Goal: Task Accomplishment & Management: Complete application form

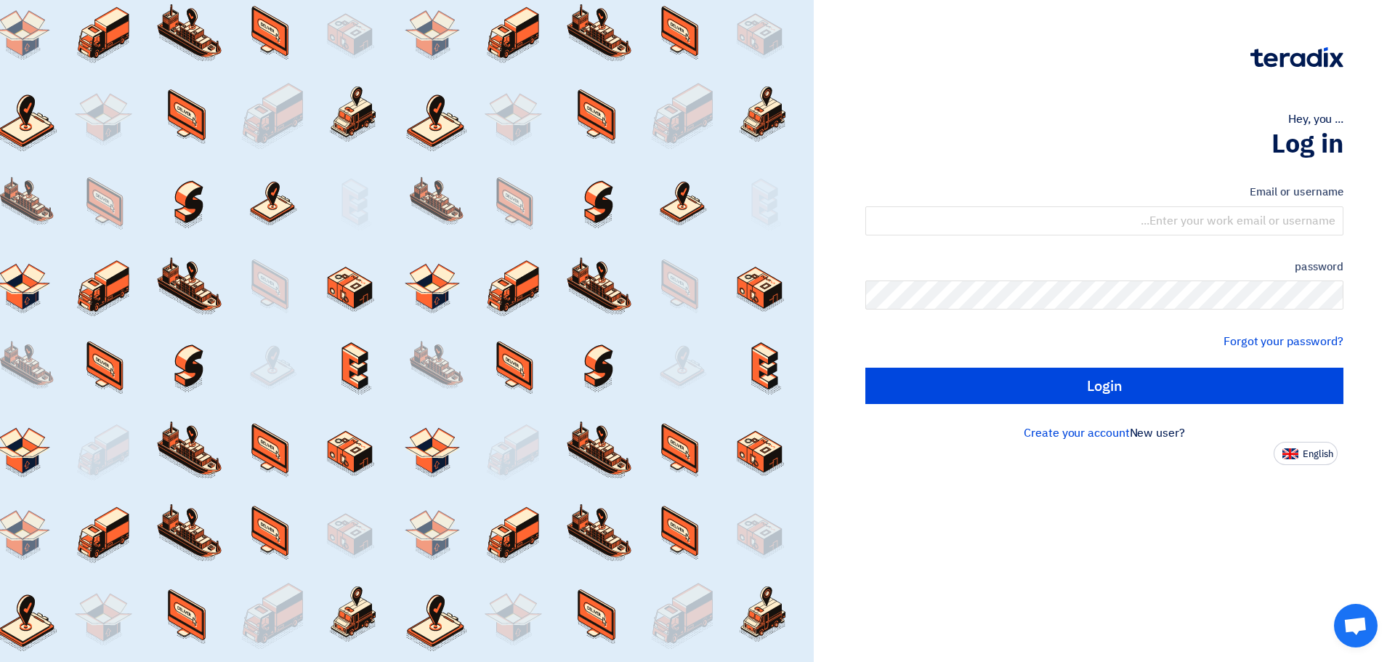
click at [1004, 110] on div "Hey, you ..." at bounding box center [1104, 118] width 478 height 17
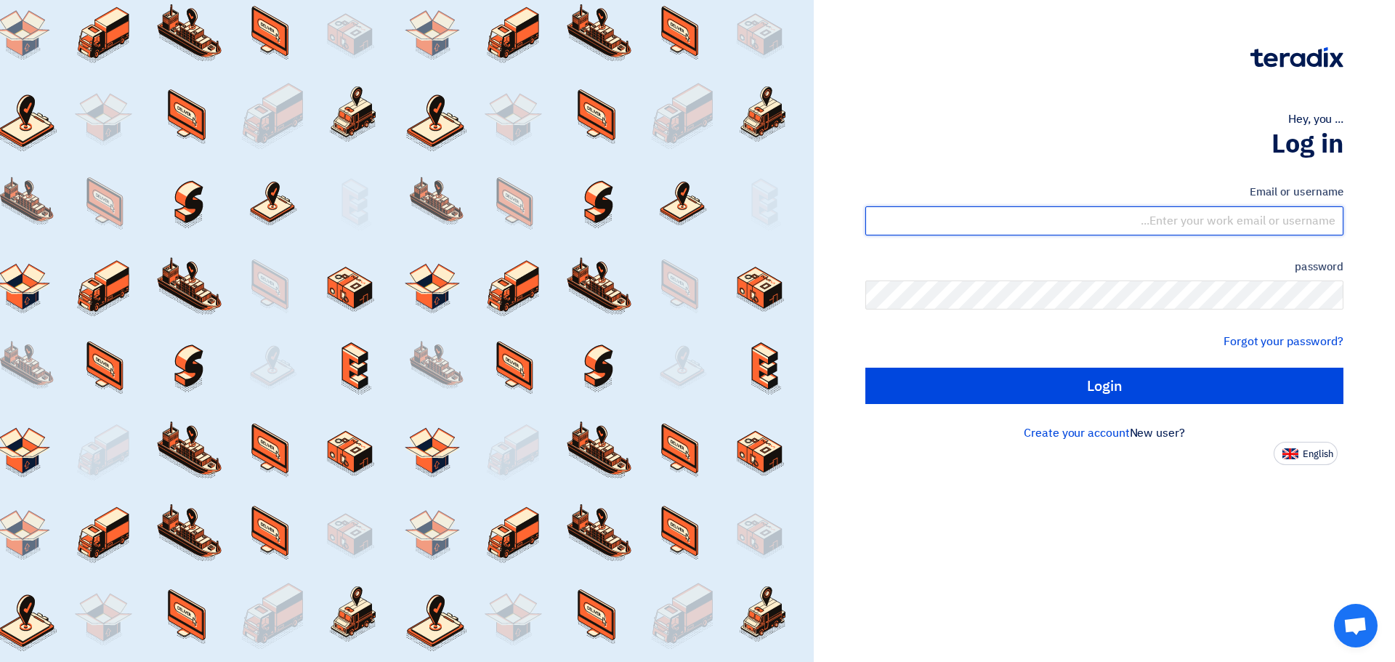
click at [1304, 220] on input "text" at bounding box center [1104, 220] width 478 height 29
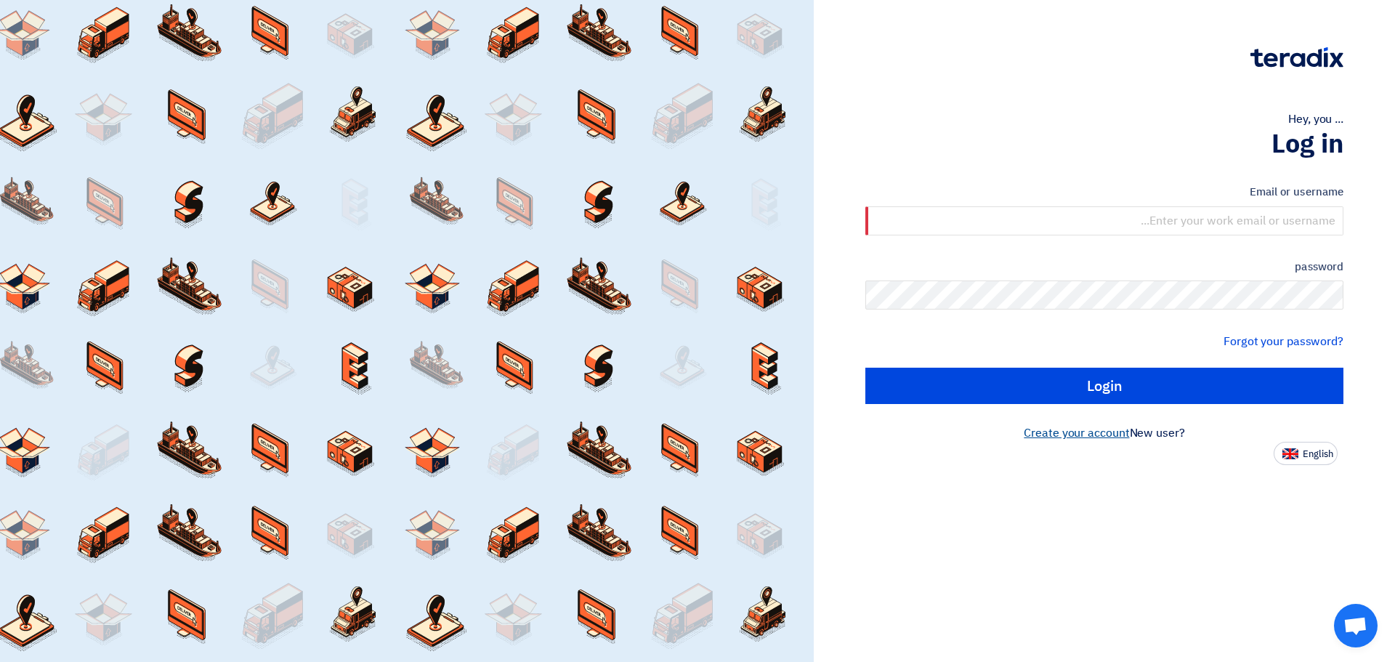
click at [1098, 434] on font "Create your account" at bounding box center [1075, 432] width 105 height 17
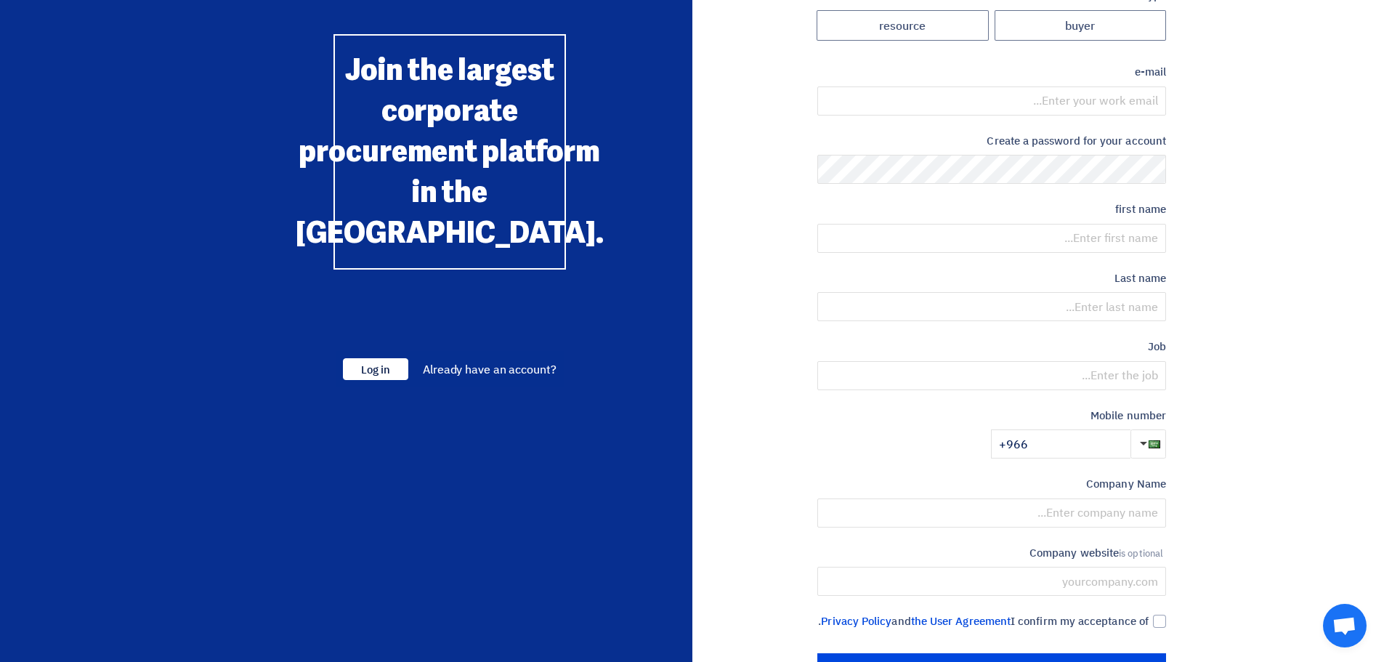
scroll to position [152, 0]
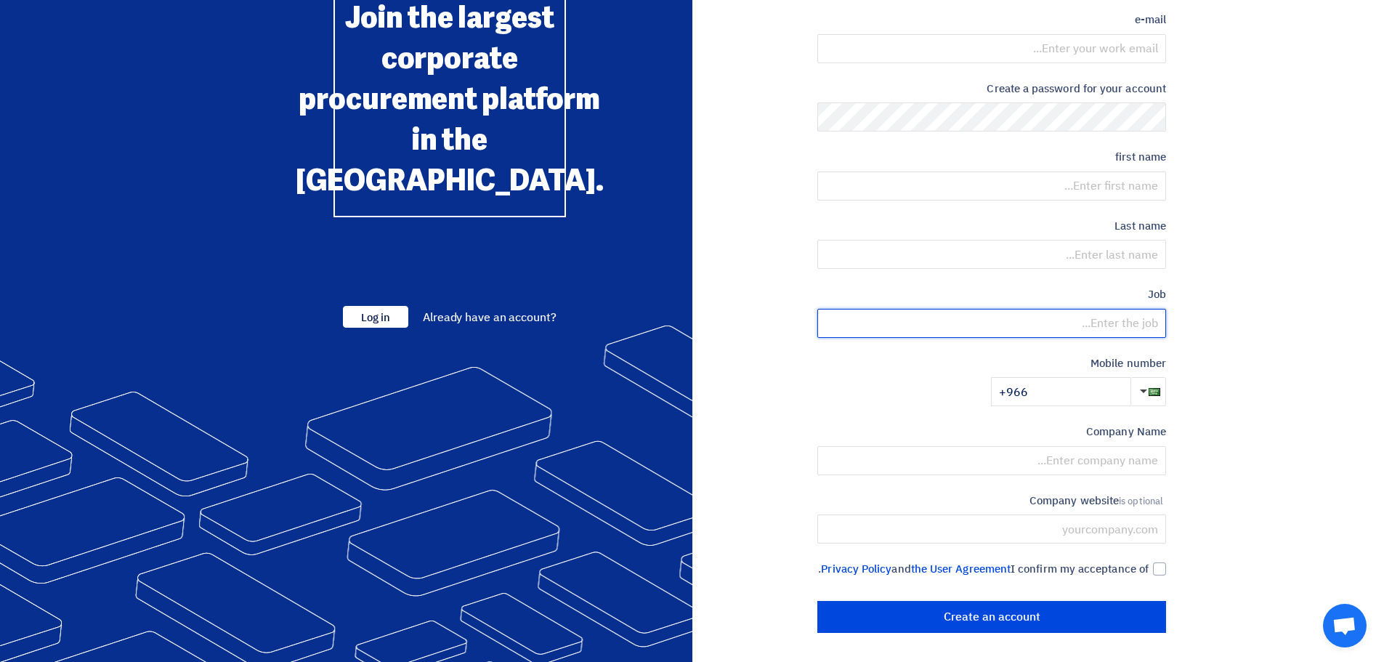
click at [1085, 309] on input "text" at bounding box center [991, 323] width 349 height 29
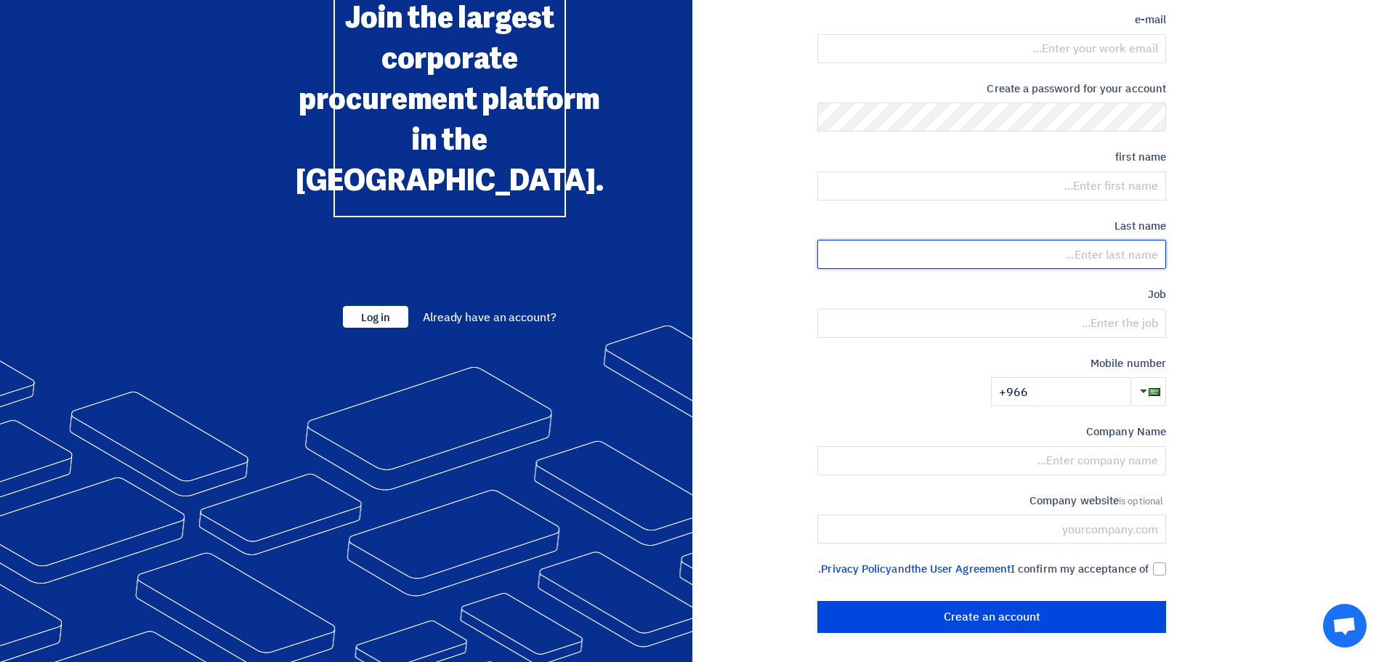
click at [1127, 240] on input "text" at bounding box center [991, 254] width 349 height 29
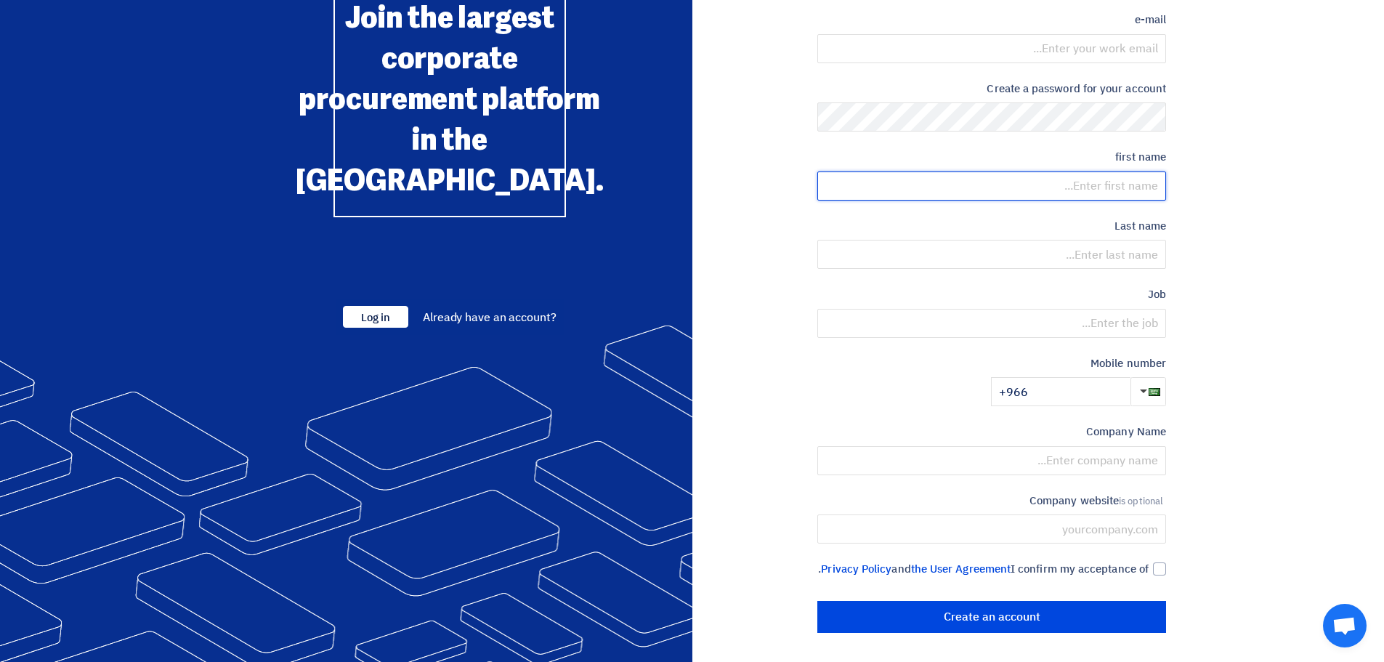
click at [1129, 171] on input "text" at bounding box center [991, 185] width 349 height 29
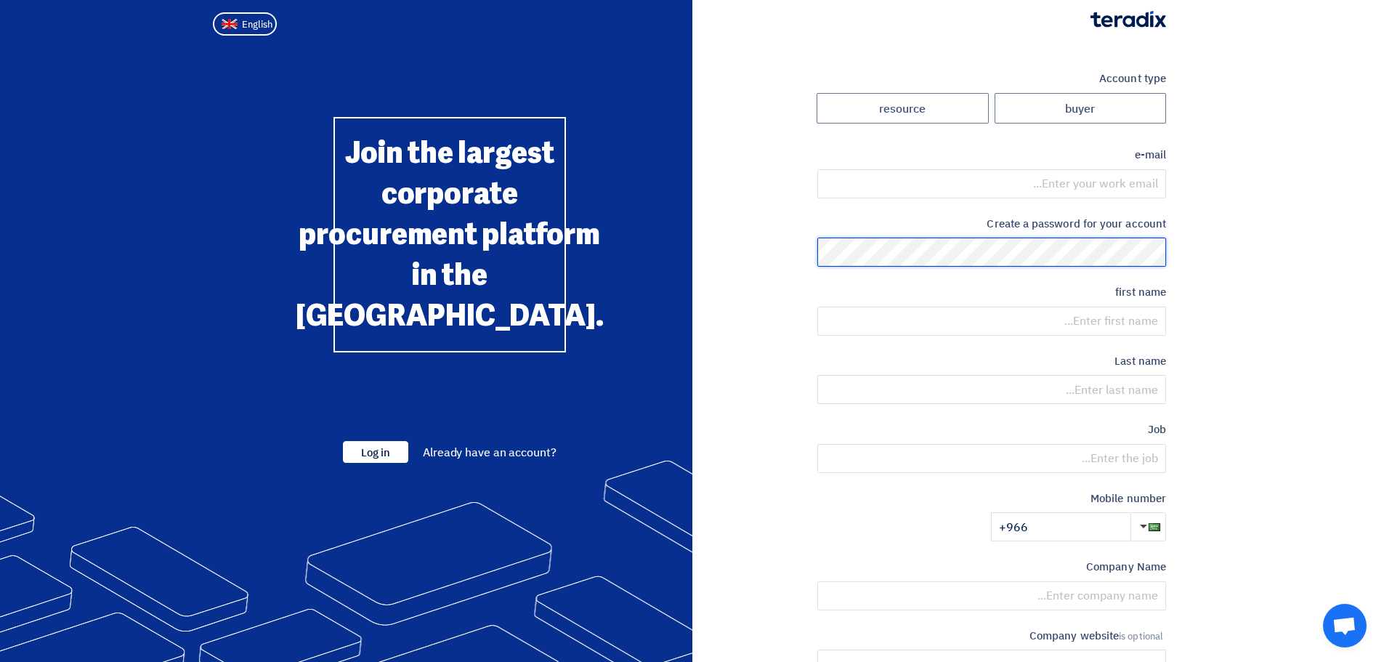
scroll to position [0, 0]
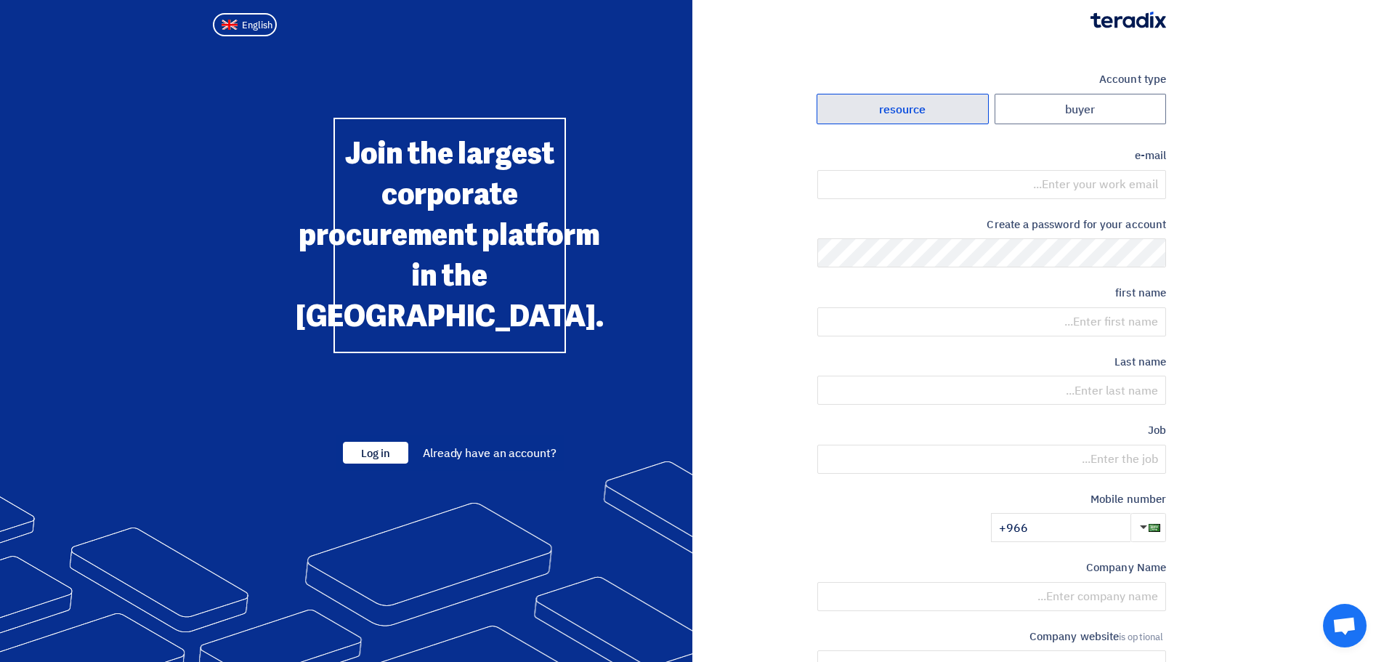
click at [931, 106] on label "resource" at bounding box center [902, 109] width 172 height 31
click at [931, 106] on input "resource" at bounding box center [902, 108] width 171 height 29
radio input "true"
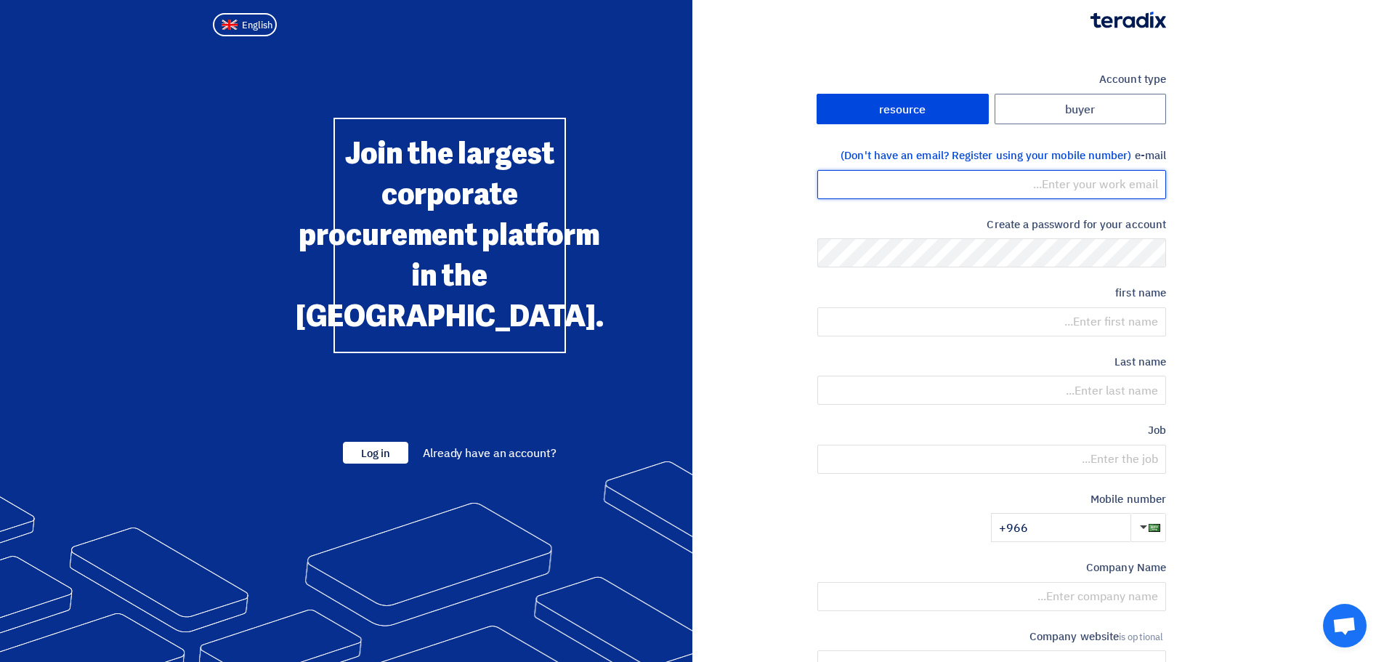
click at [1104, 186] on input "email" at bounding box center [991, 184] width 349 height 29
type input "atif@makan.sa"
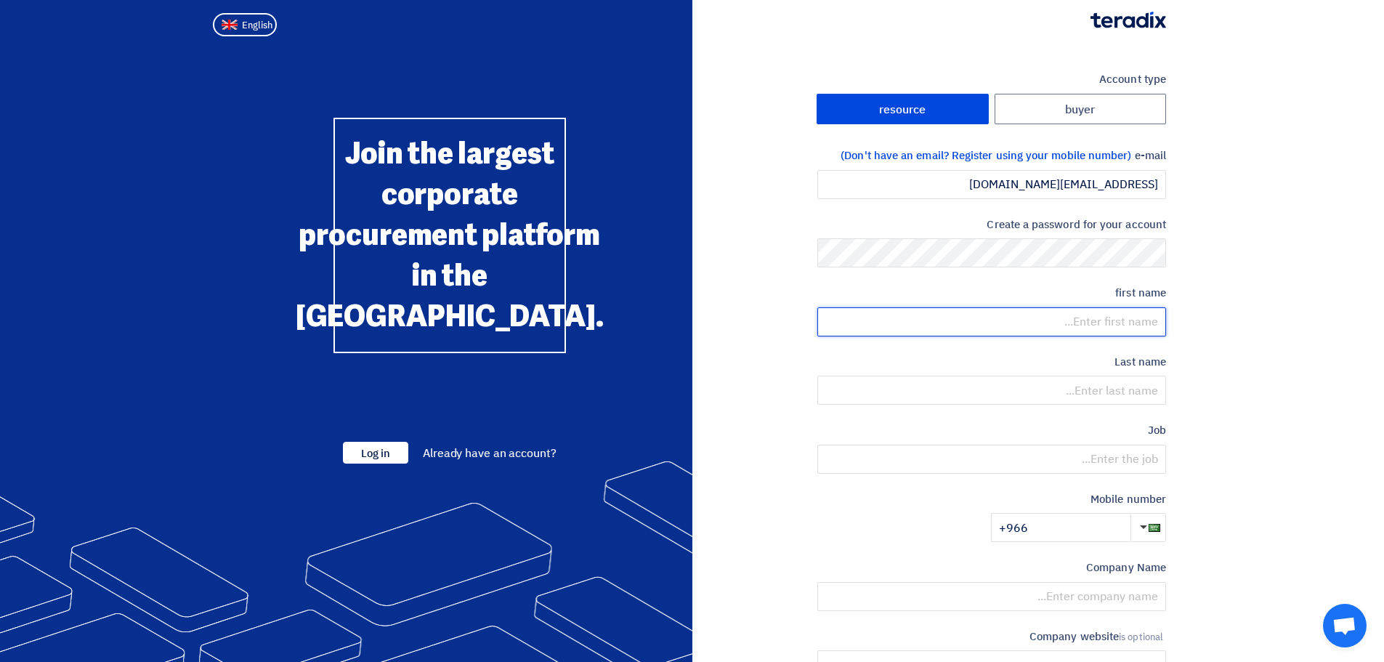
click at [1119, 327] on input "text" at bounding box center [991, 321] width 349 height 29
type input "[DEMOGRAPHIC_DATA]"
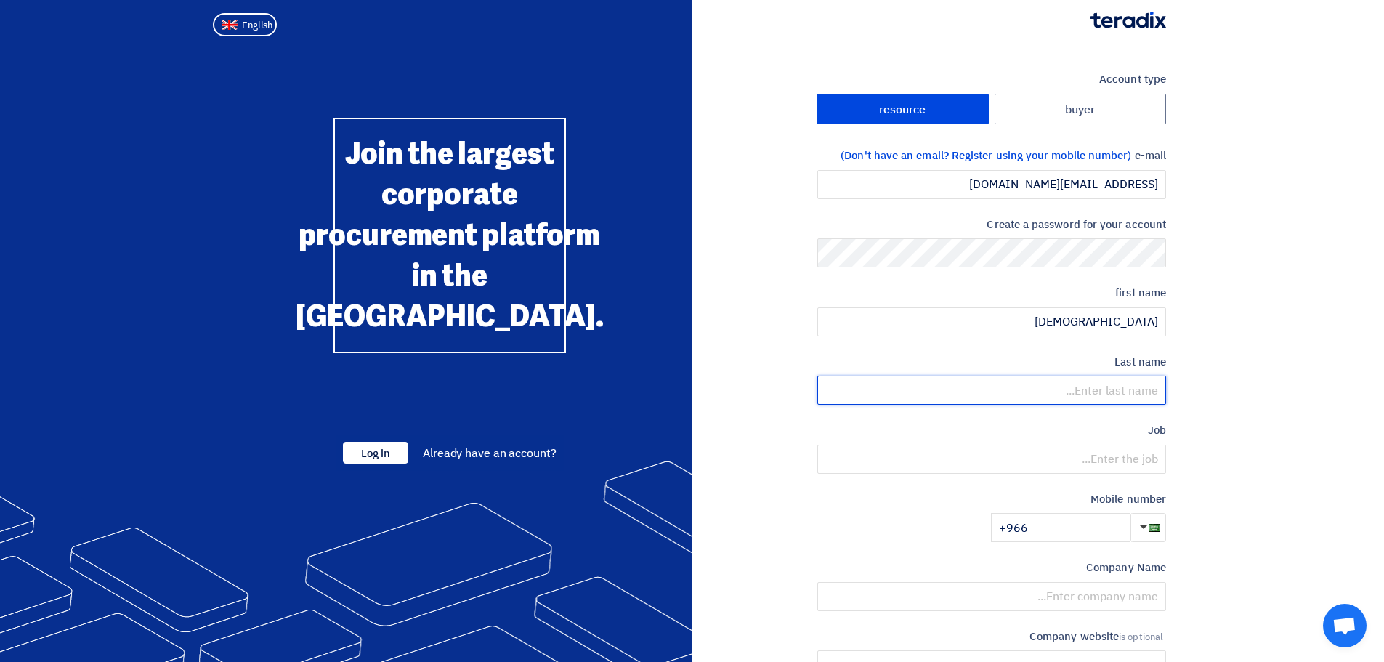
click at [1159, 395] on input "text" at bounding box center [991, 390] width 349 height 29
type input "Atif"
click at [1116, 457] on input "text" at bounding box center [991, 459] width 349 height 29
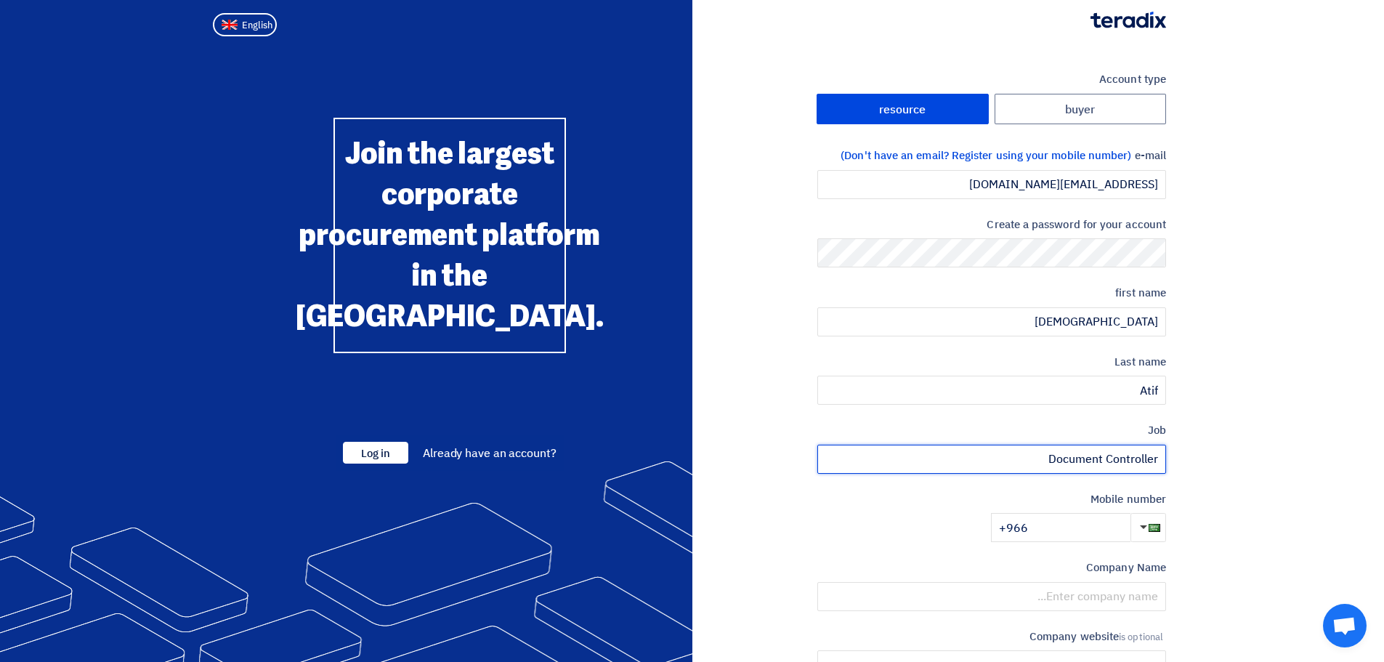
type input "Document Controller"
click at [1071, 534] on input "+966" at bounding box center [1060, 527] width 139 height 29
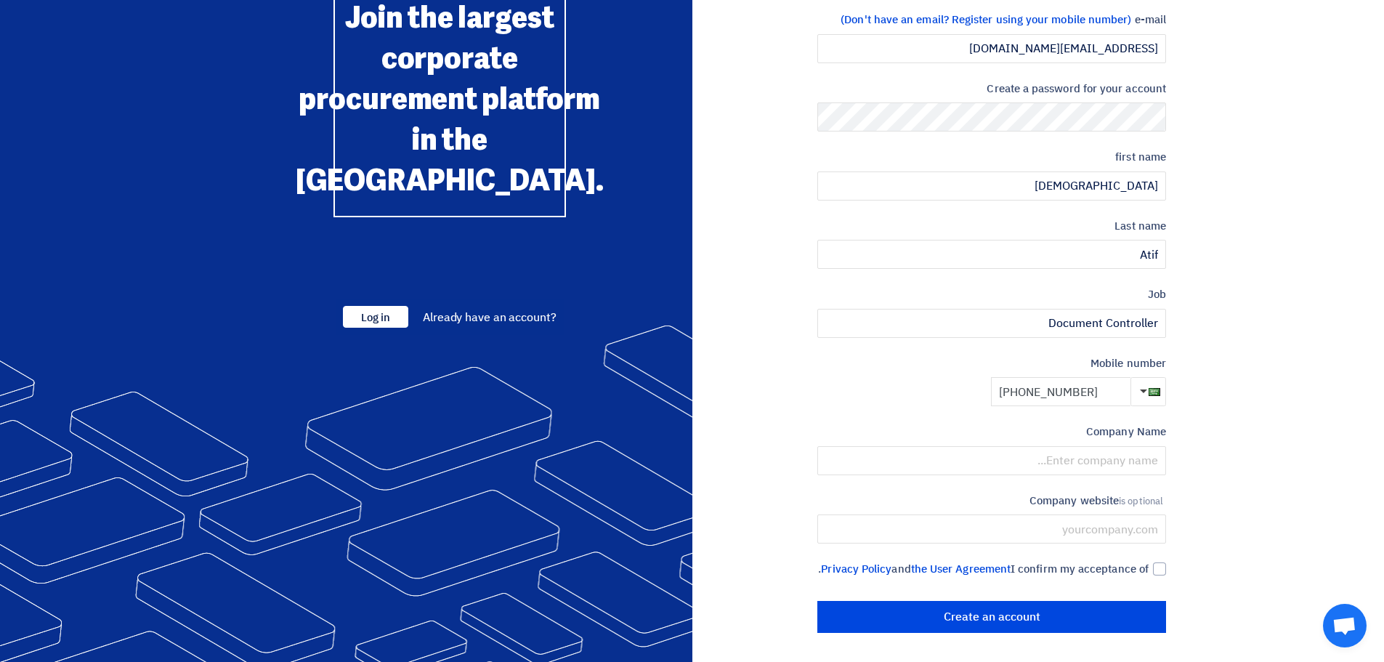
scroll to position [152, 0]
type input "+966 533863768"
click at [1122, 447] on input "text" at bounding box center [991, 460] width 349 height 29
type input "Makan Parking Company"
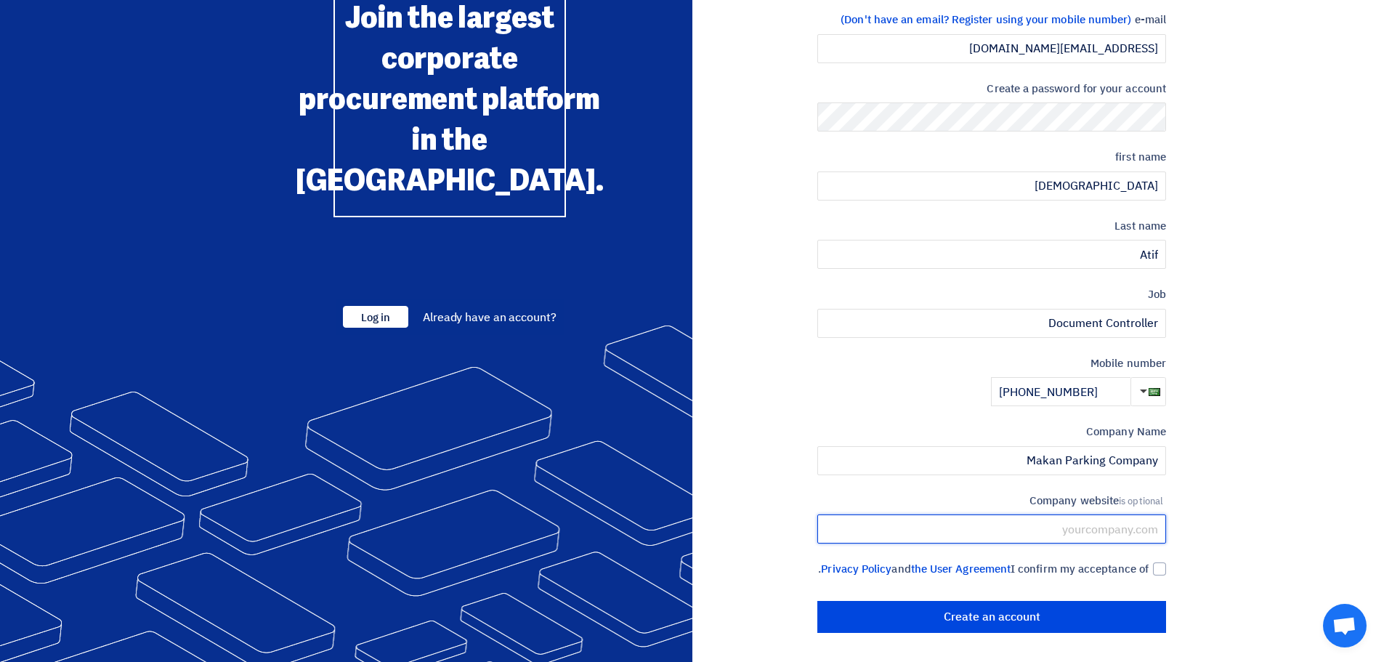
click at [1102, 514] on input "text" at bounding box center [991, 528] width 349 height 29
paste input "https://www.makan.sa/"
type input "https://www.makan.sa/"
click at [1161, 562] on div at bounding box center [1159, 568] width 13 height 13
click at [1148, 561] on input "I confirm my acceptance of the User Agreement and Privacy Policy ." at bounding box center [974, 575] width 349 height 29
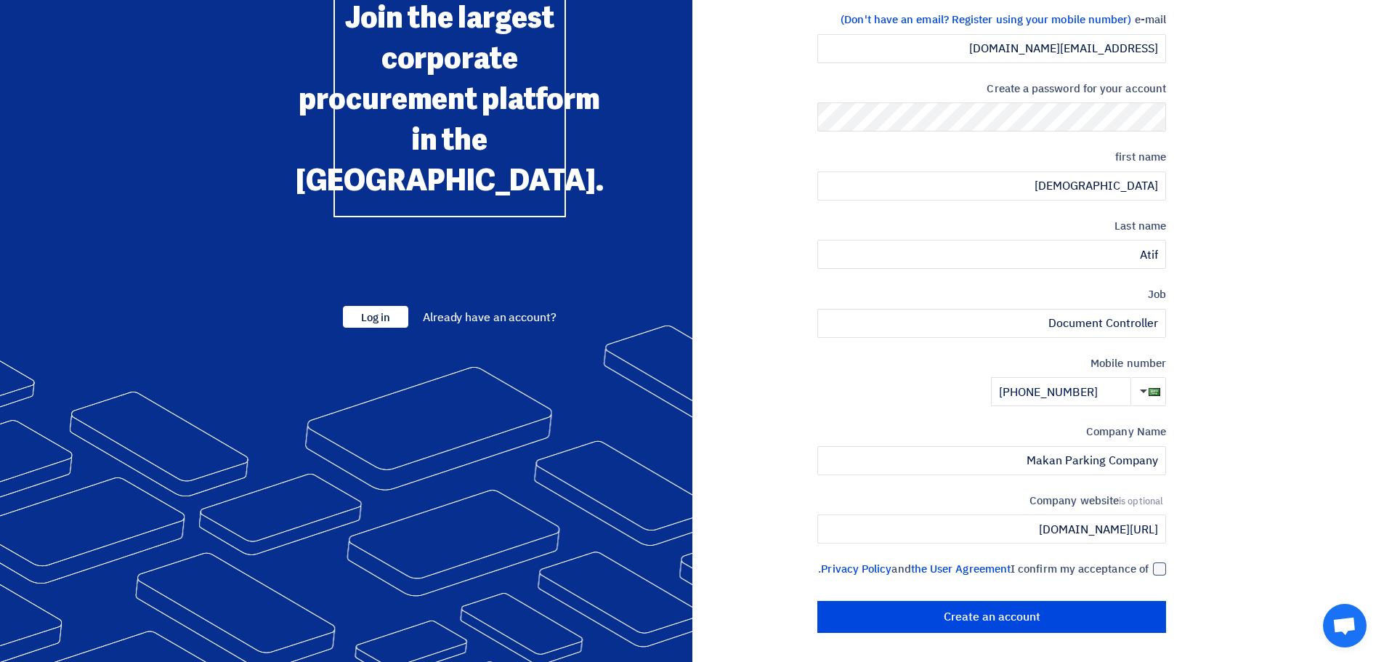
checkbox input "true"
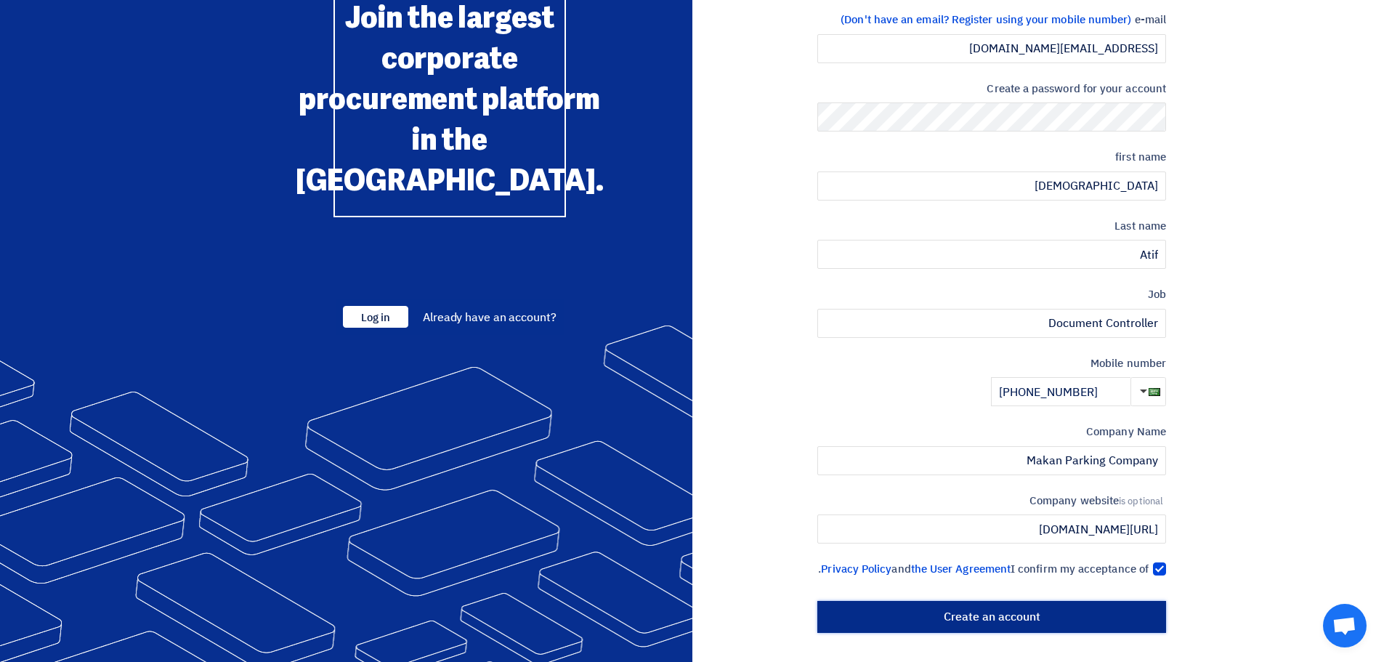
click at [1050, 631] on input "Create an account" at bounding box center [991, 617] width 349 height 32
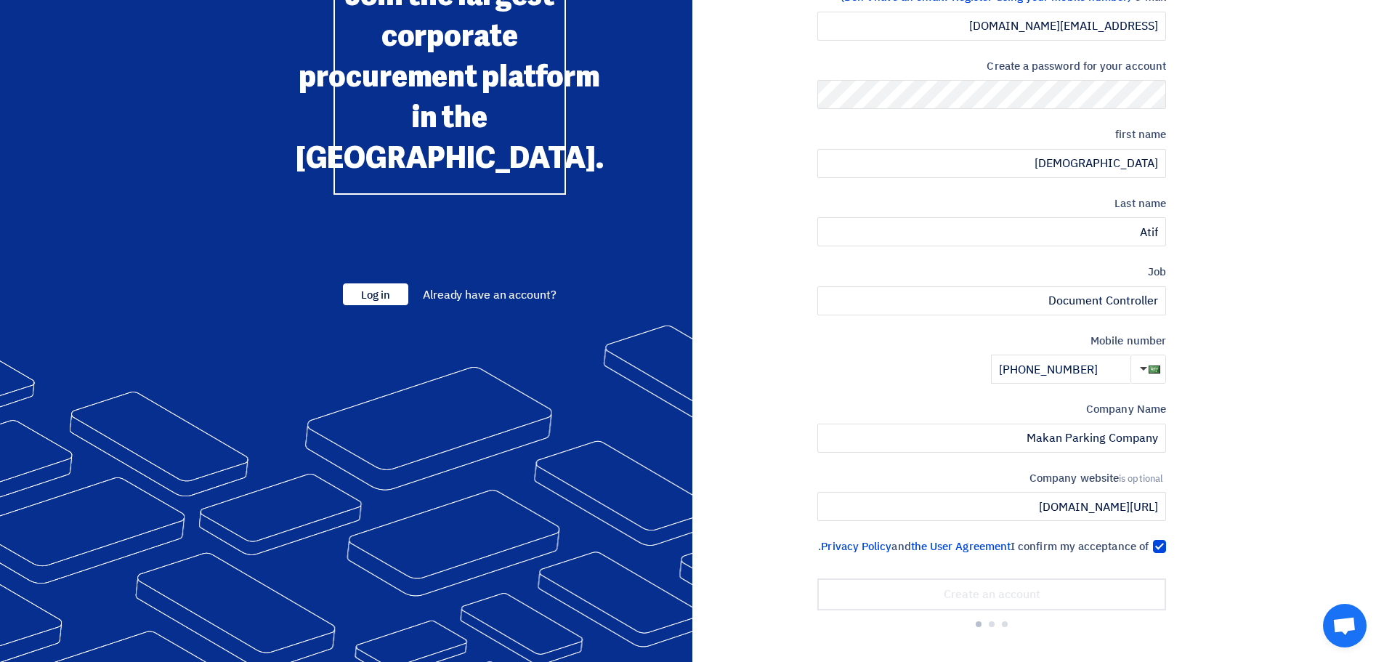
scroll to position [174, 0]
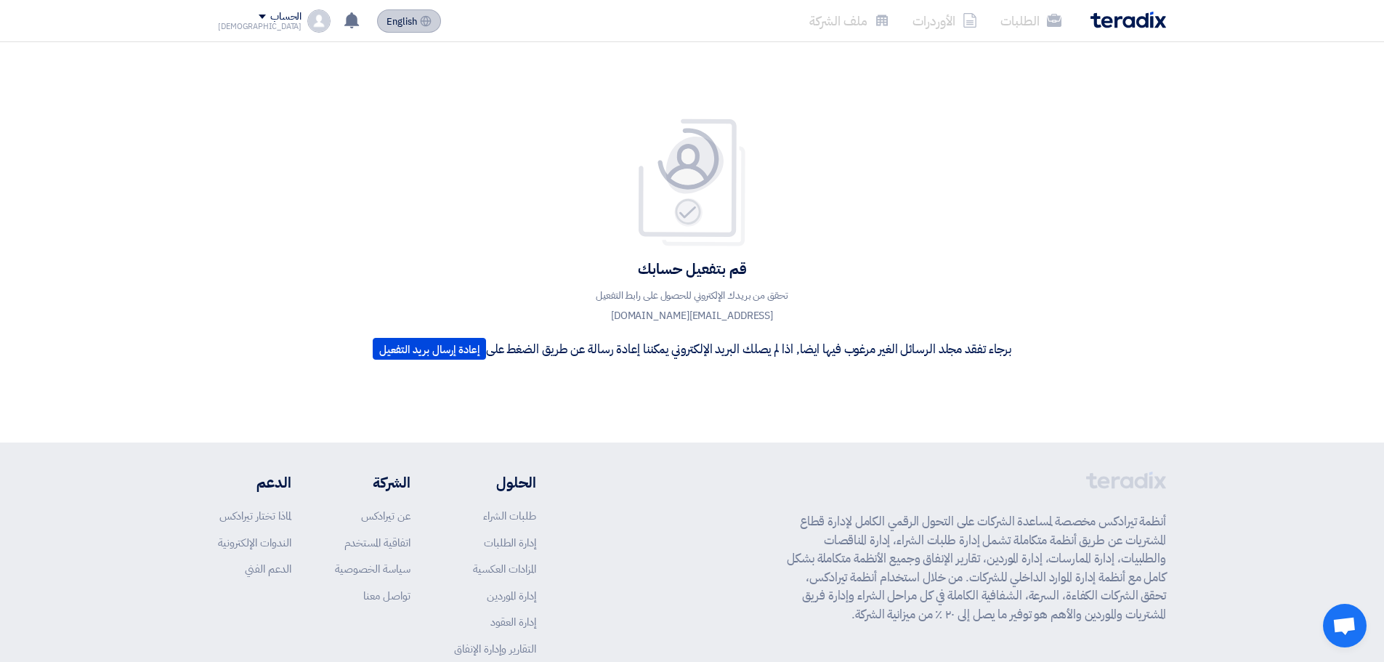
click at [420, 23] on icon at bounding box center [426, 21] width 12 height 12
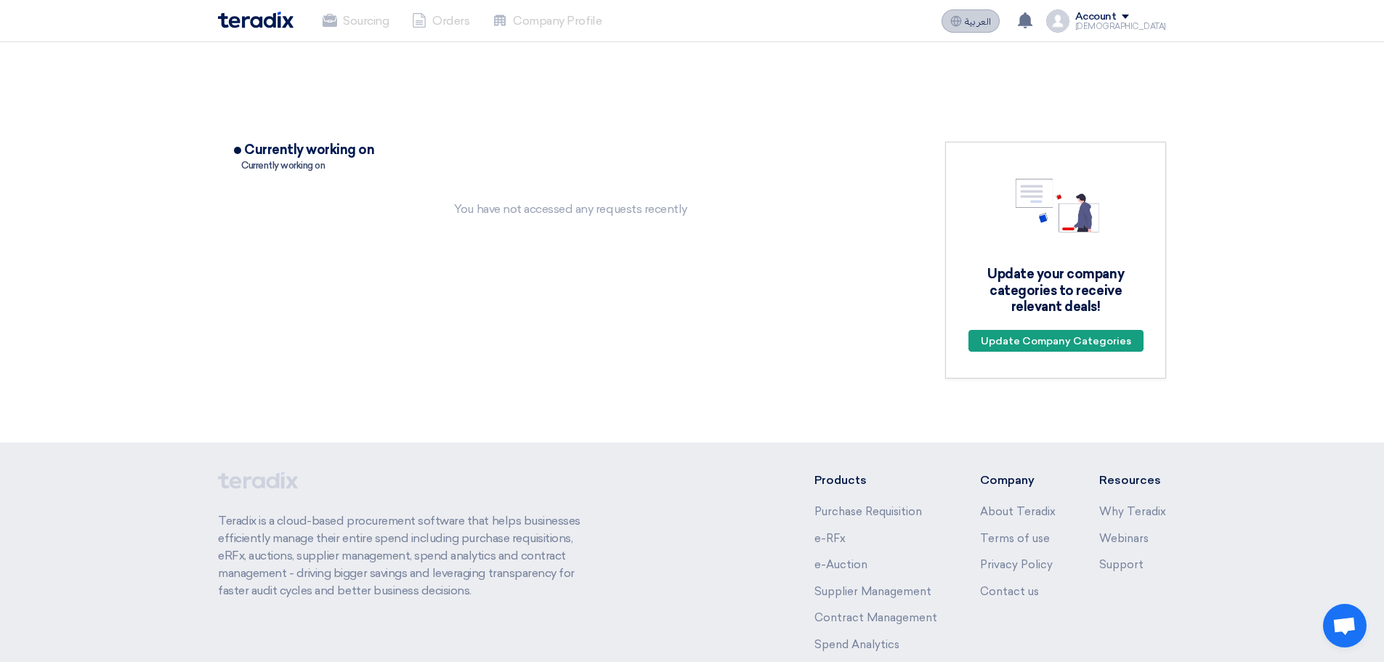
click at [988, 22] on button "العربية ع" at bounding box center [970, 20] width 58 height 23
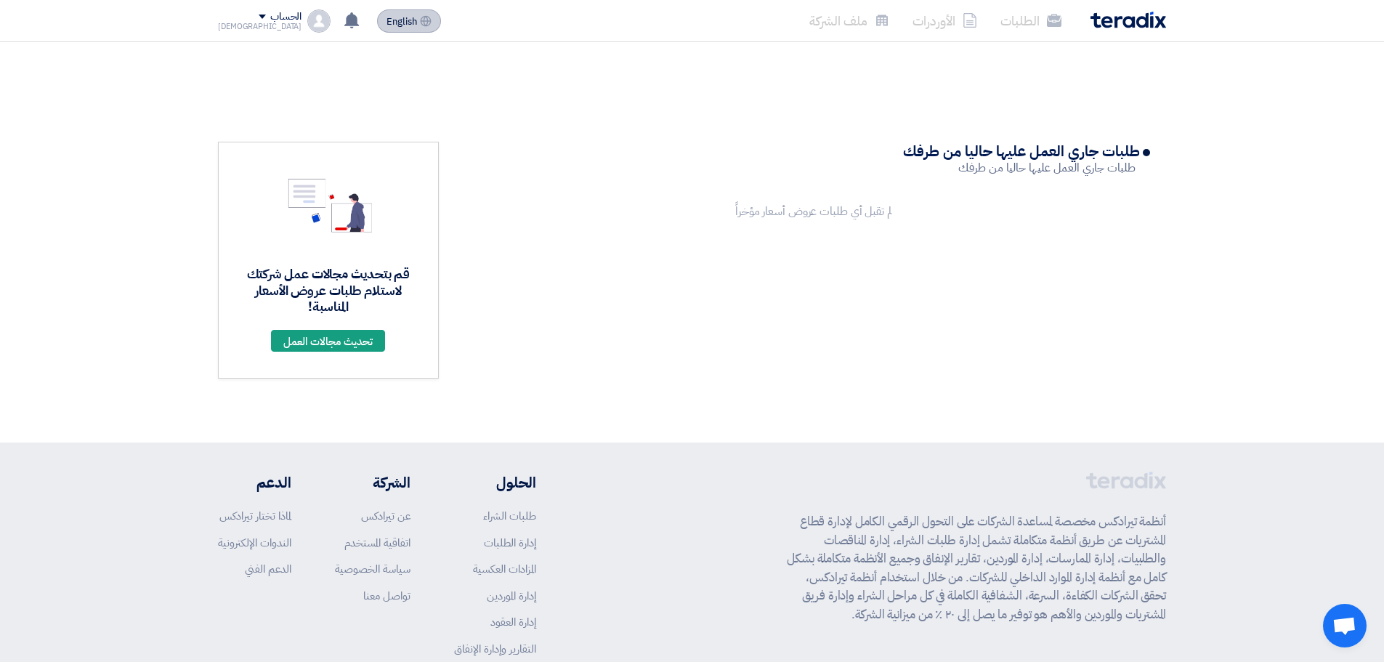
click at [420, 23] on icon at bounding box center [426, 21] width 12 height 12
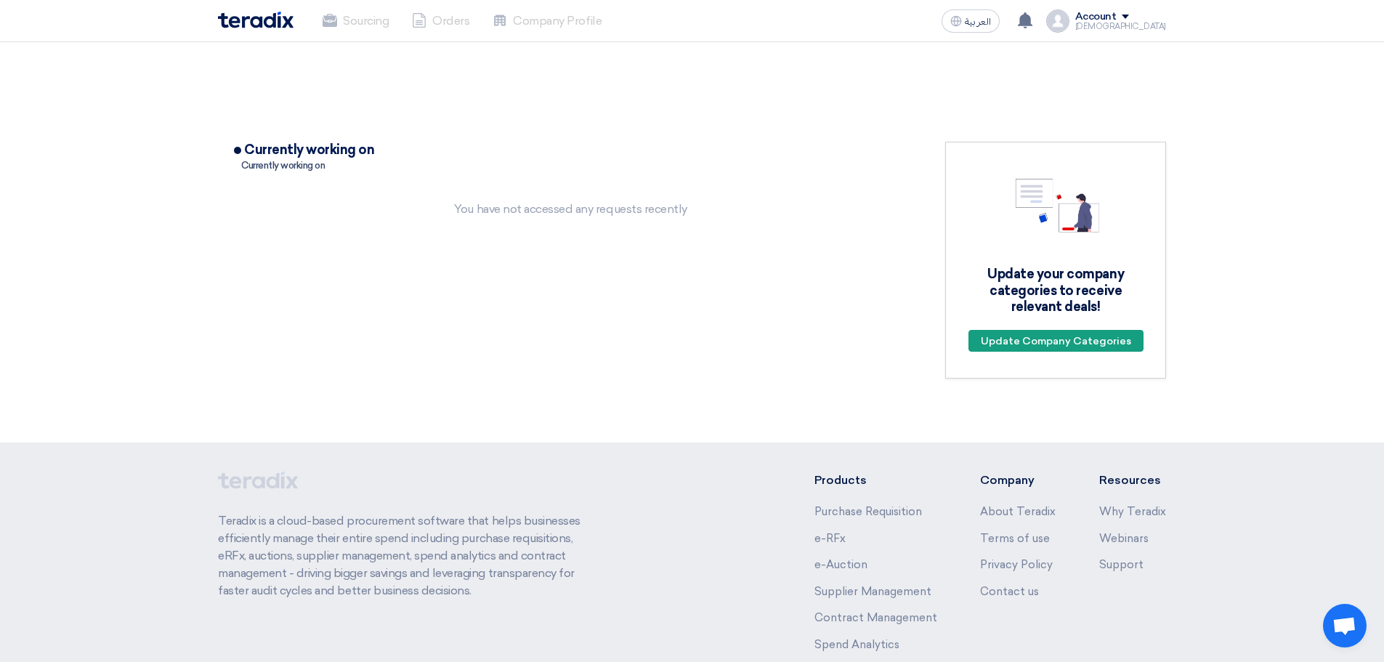
click at [606, 207] on div "You have not accessed any requests recently" at bounding box center [570, 208] width 673 height 17
click at [354, 17] on li "Sourcing" at bounding box center [355, 21] width 89 height 32
click at [1116, 20] on div "Account" at bounding box center [1095, 17] width 41 height 12
click at [1119, 55] on link "Sourcing" at bounding box center [1090, 56] width 128 height 17
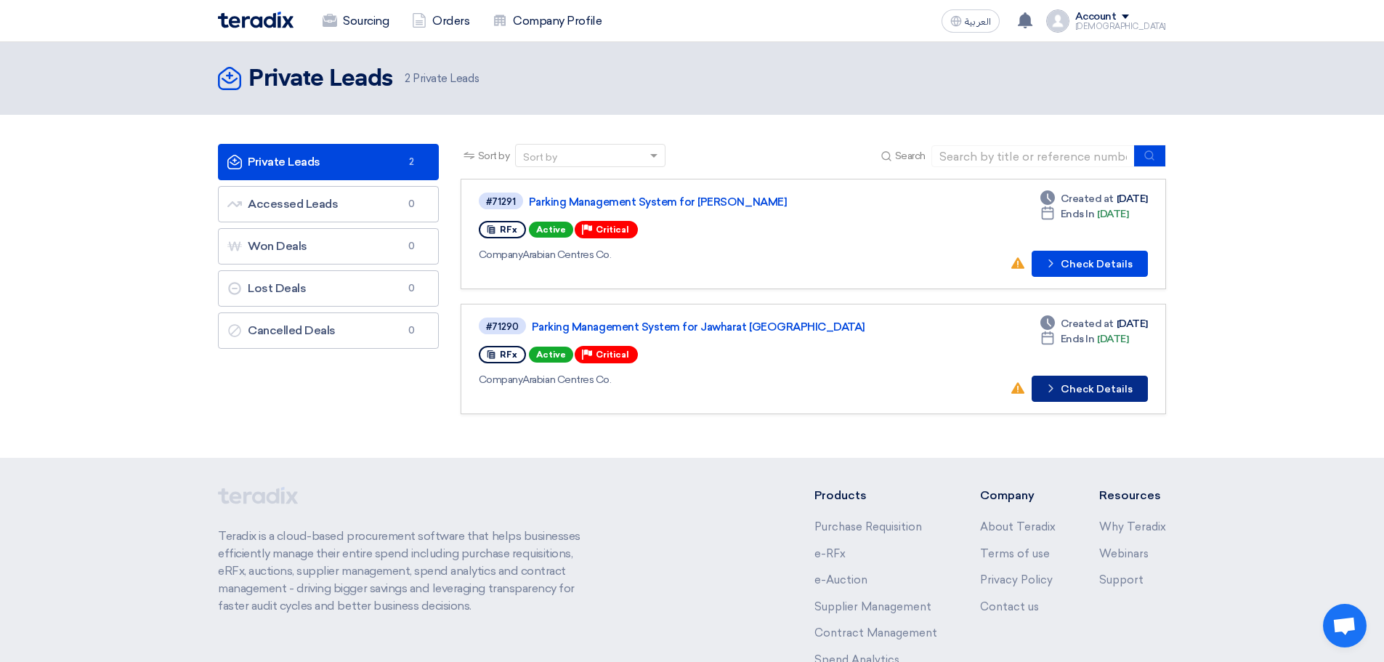
click at [1082, 384] on button "Check details Check Details" at bounding box center [1089, 389] width 116 height 26
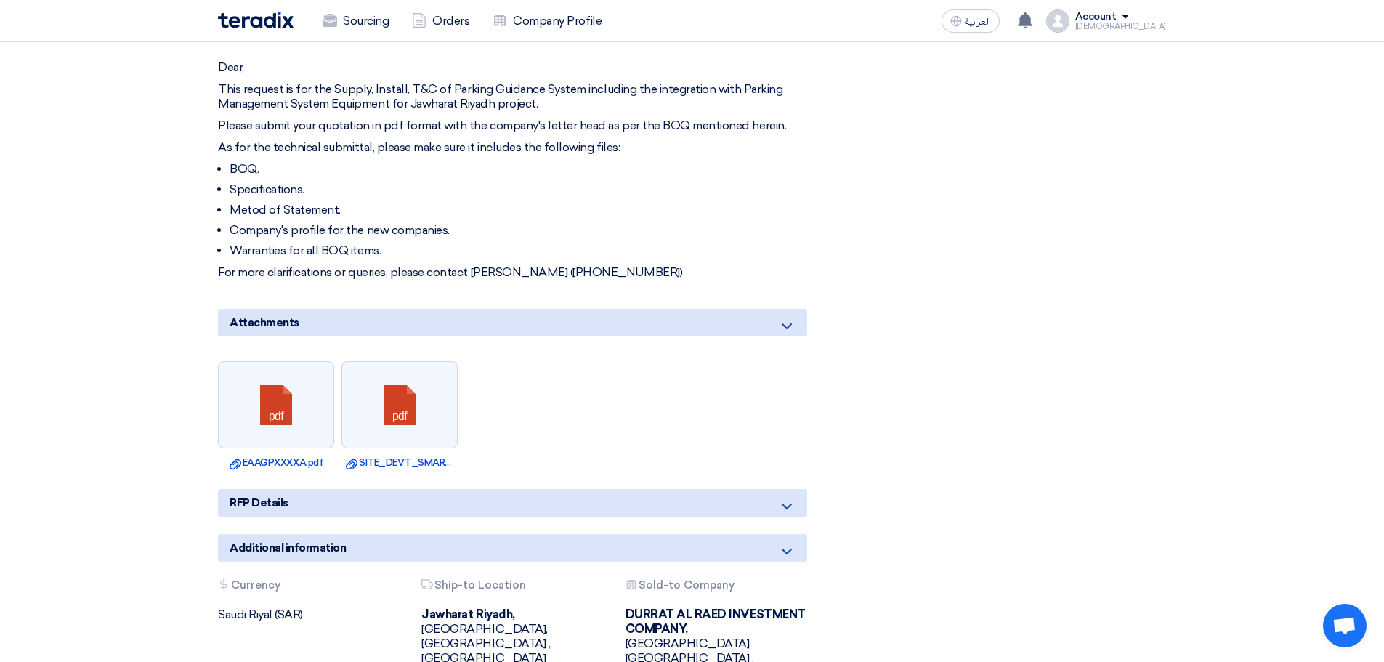
scroll to position [872, 0]
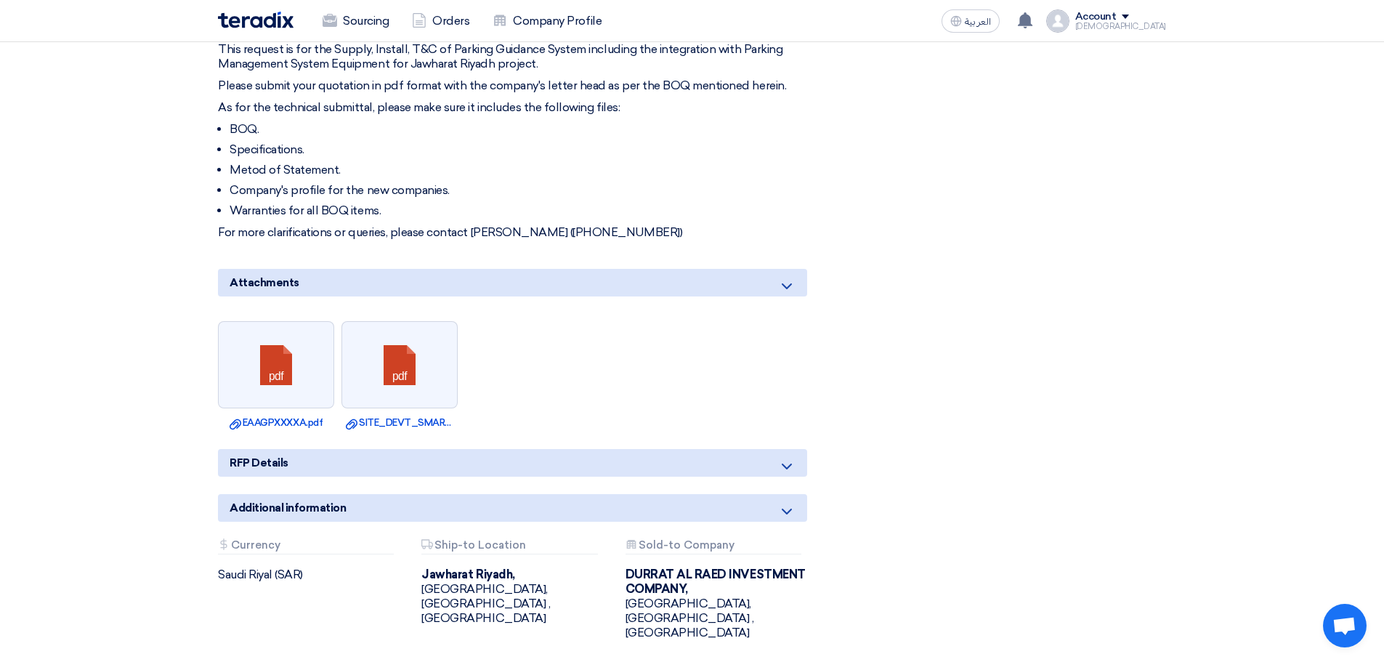
click at [800, 269] on div "Attachments" at bounding box center [512, 283] width 589 height 28
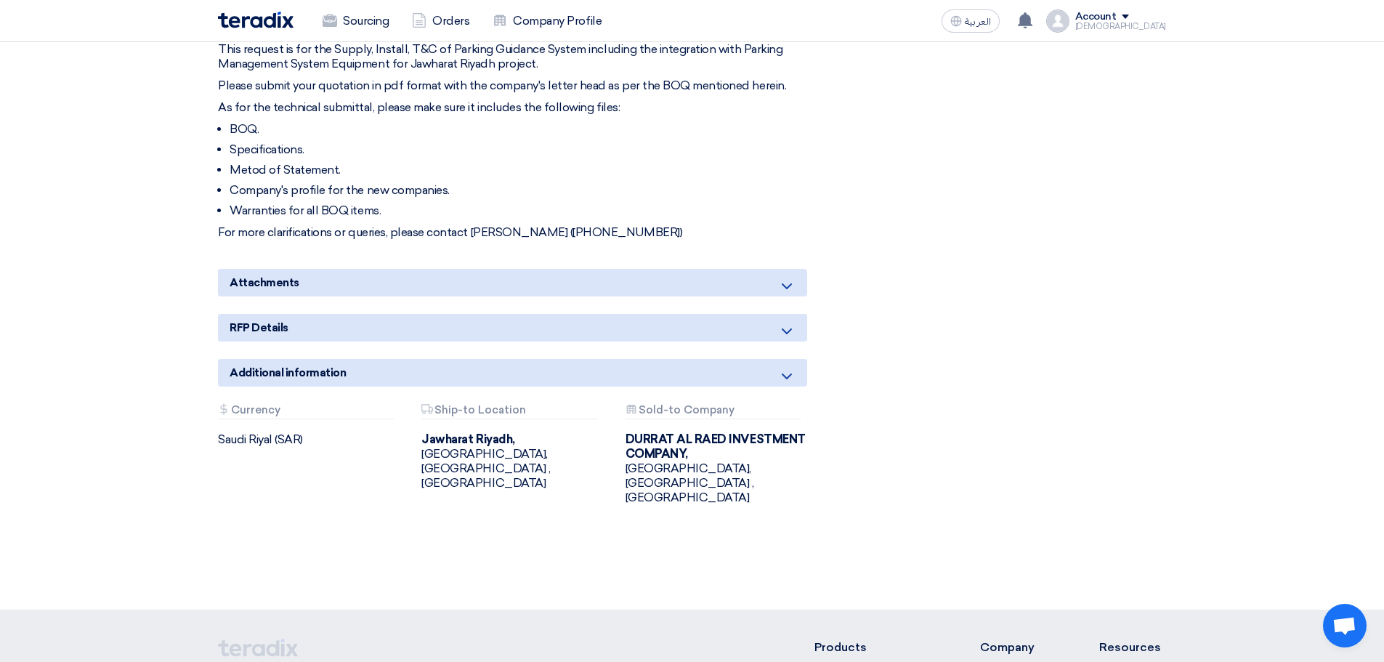
click at [785, 277] on icon at bounding box center [786, 285] width 17 height 17
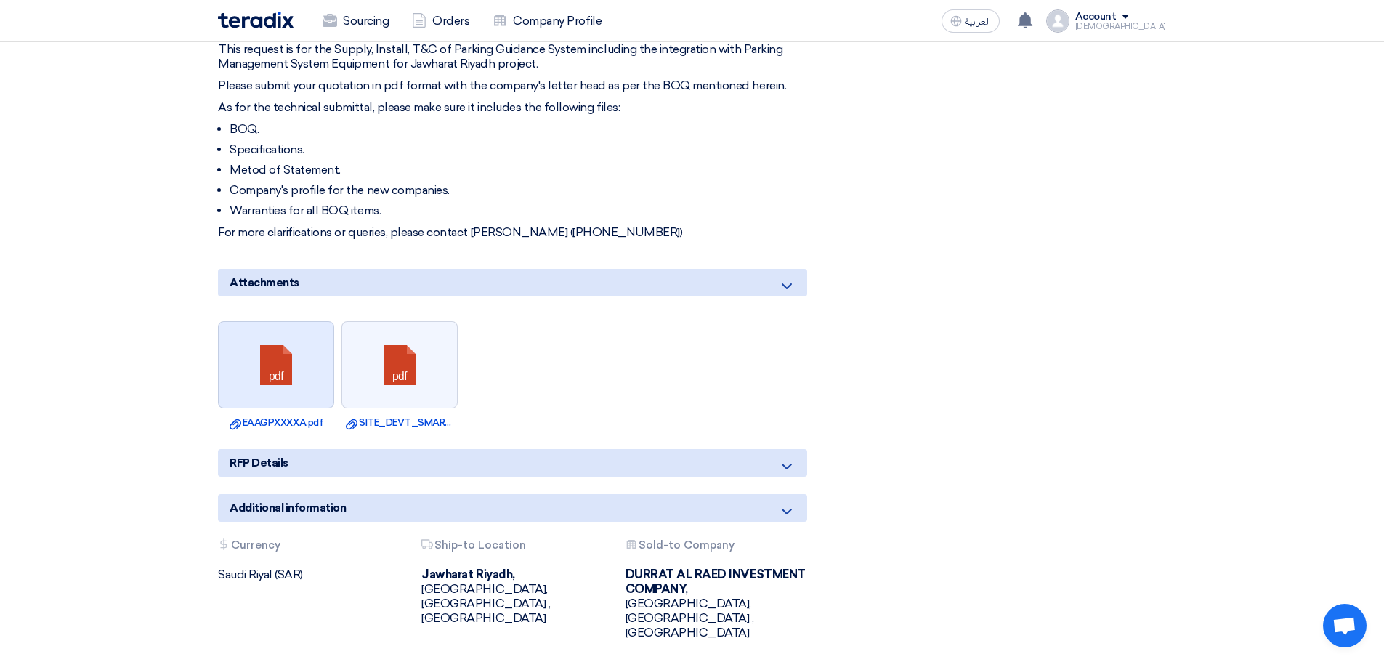
click at [291, 351] on link at bounding box center [277, 365] width 116 height 87
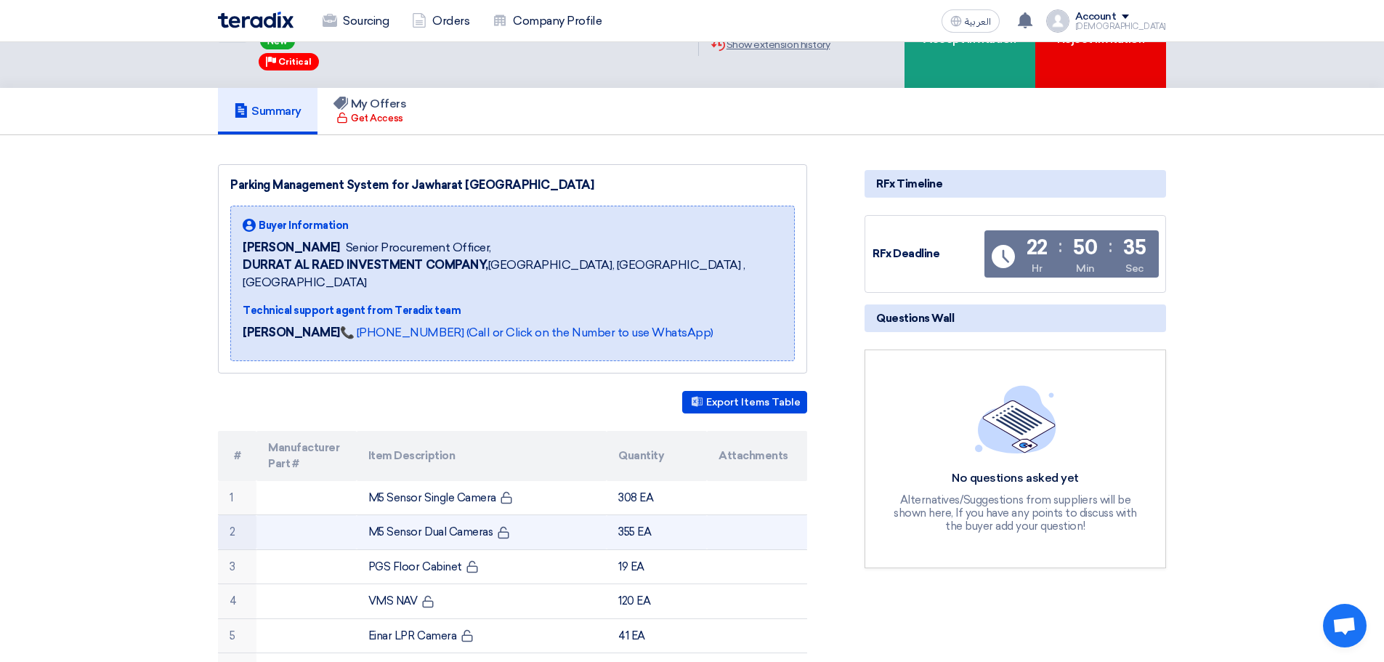
scroll to position [0, 0]
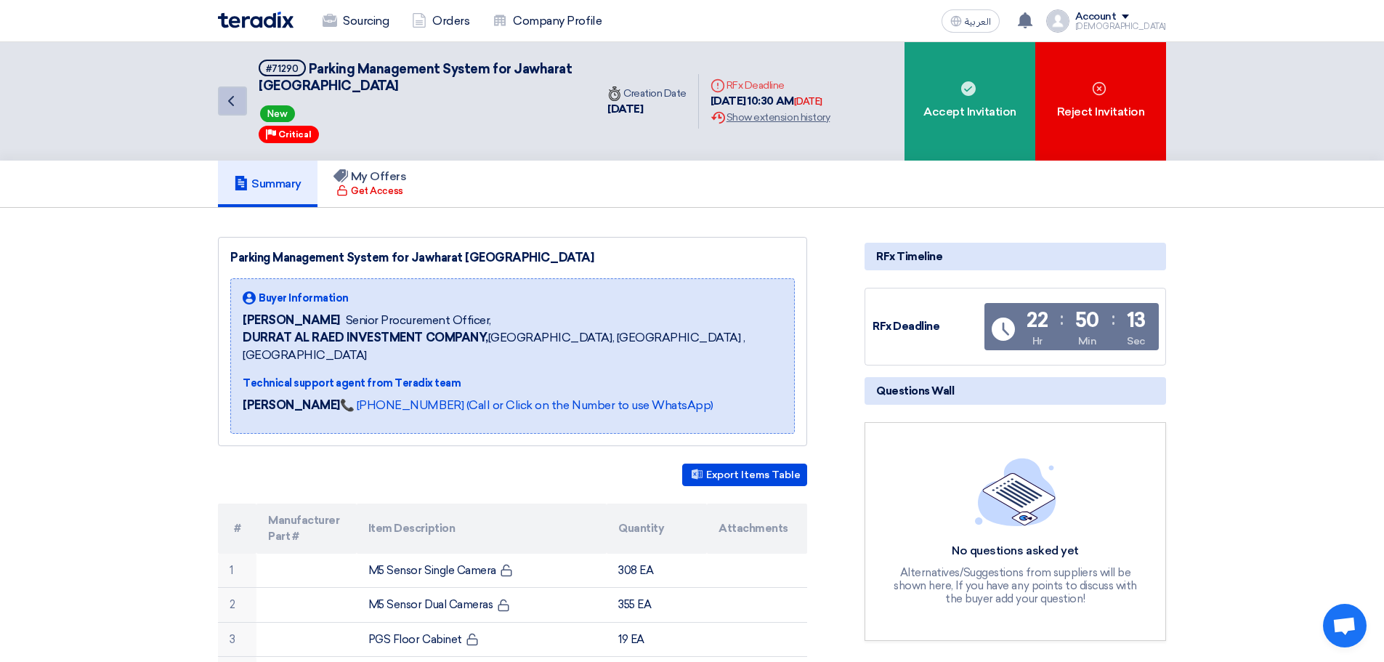
click at [234, 95] on icon "Back" at bounding box center [230, 100] width 17 height 17
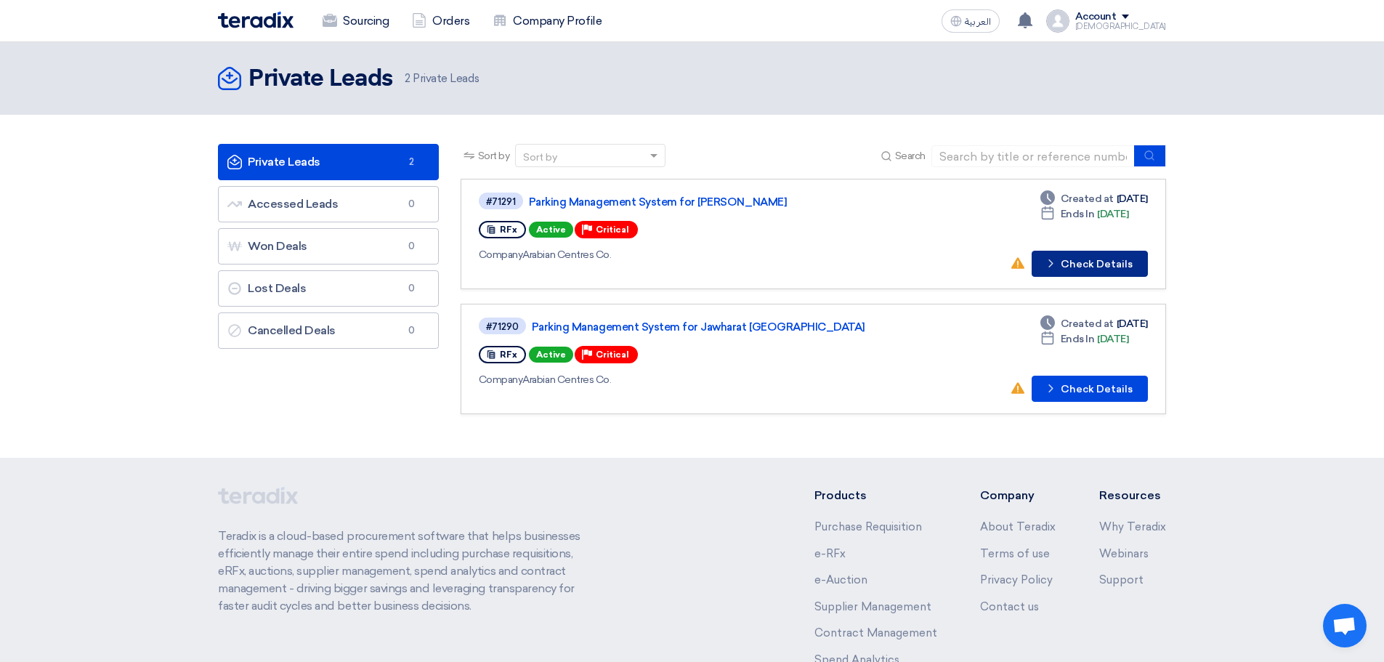
click at [1090, 255] on button "Check details Check Details" at bounding box center [1089, 264] width 116 height 26
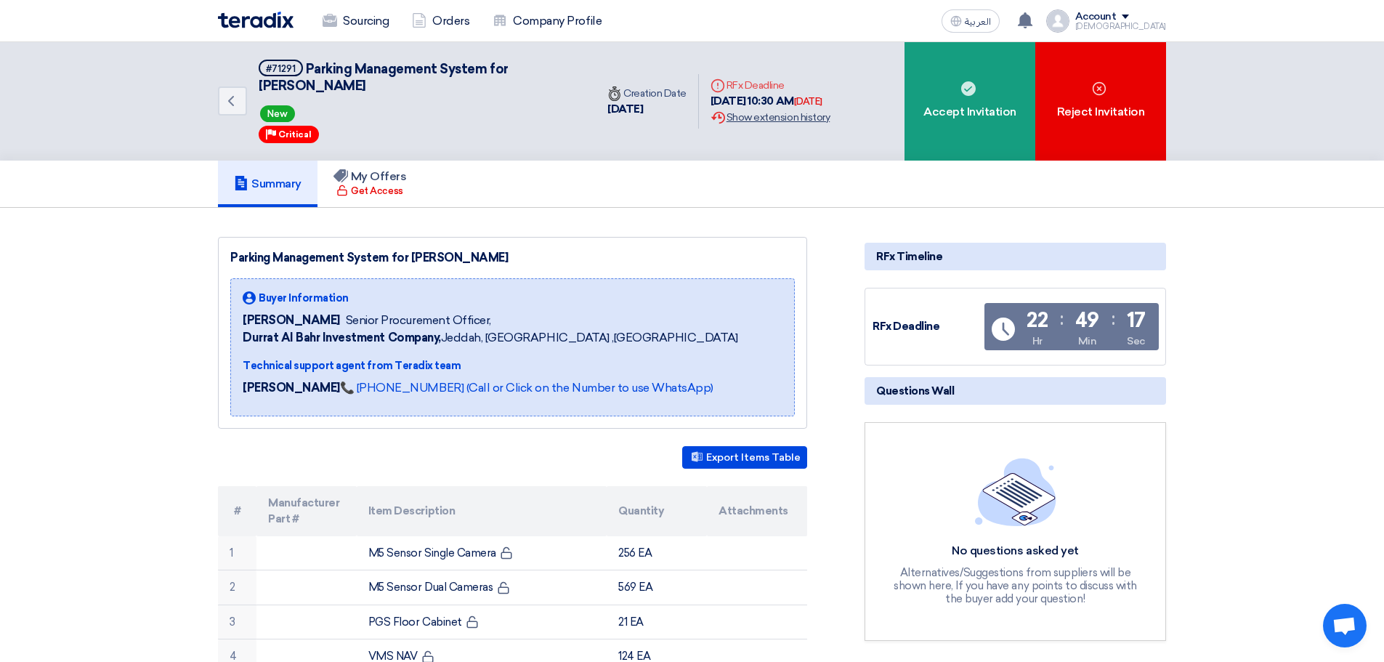
click at [774, 120] on div "Extension History Show extension history" at bounding box center [769, 117] width 119 height 15
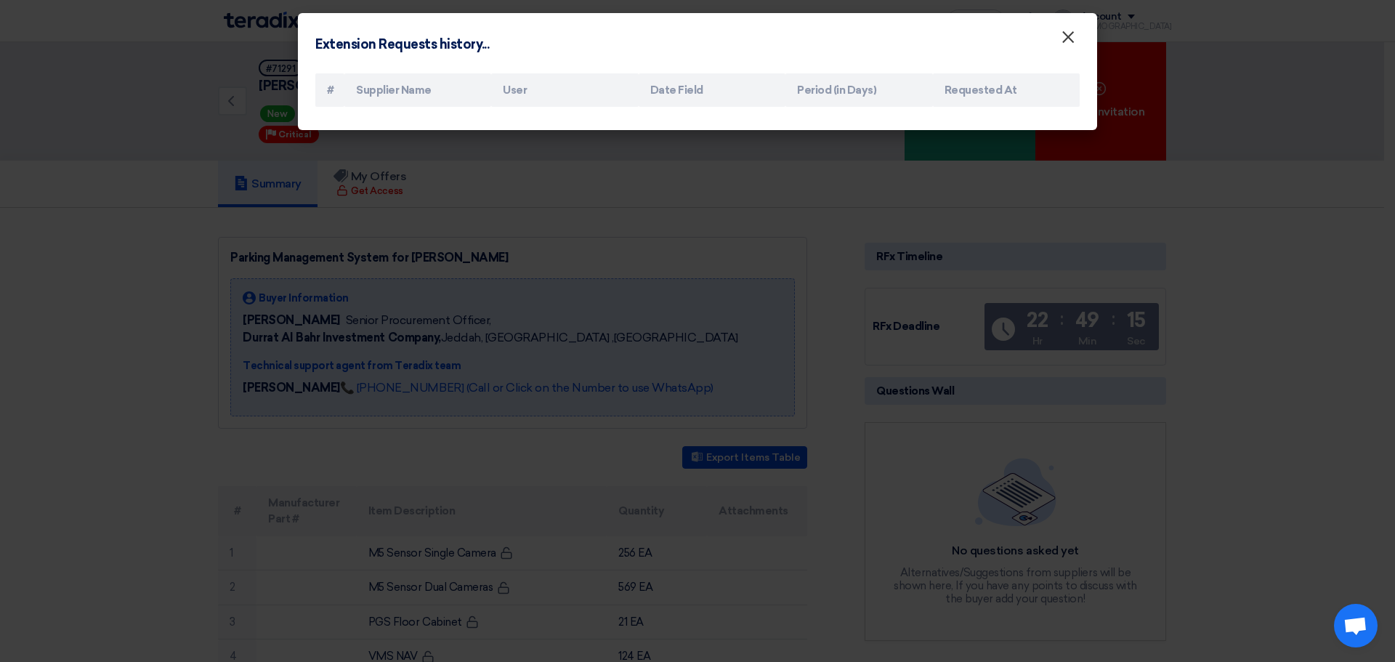
click at [1058, 42] on button "×" at bounding box center [1068, 37] width 38 height 29
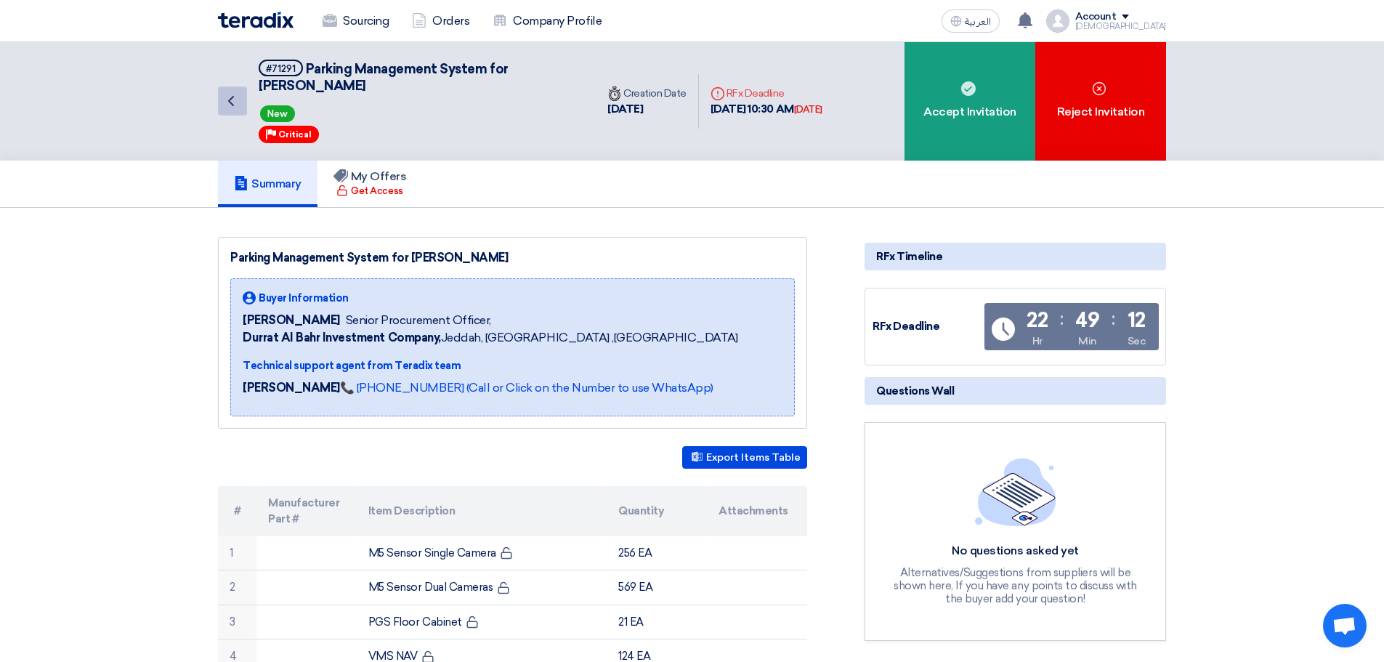
click at [233, 105] on icon "Back" at bounding box center [230, 100] width 17 height 17
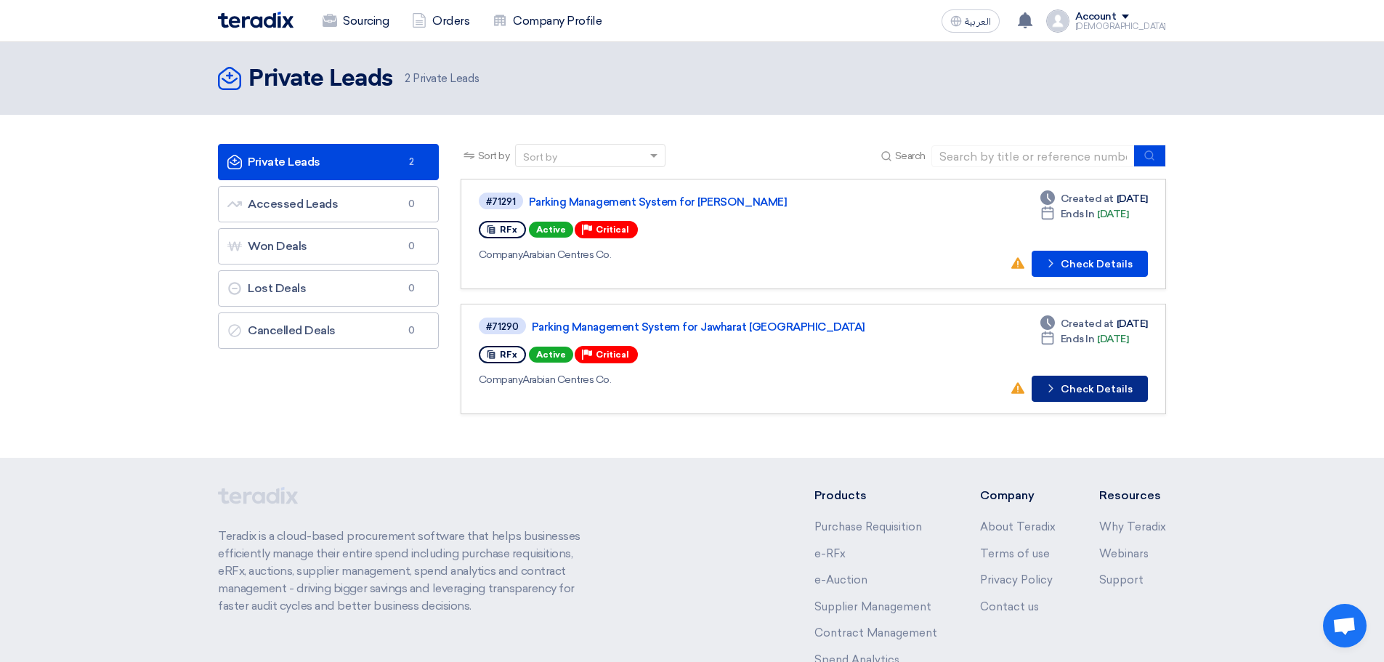
click at [1119, 389] on button "Check details Check Details" at bounding box center [1089, 389] width 116 height 26
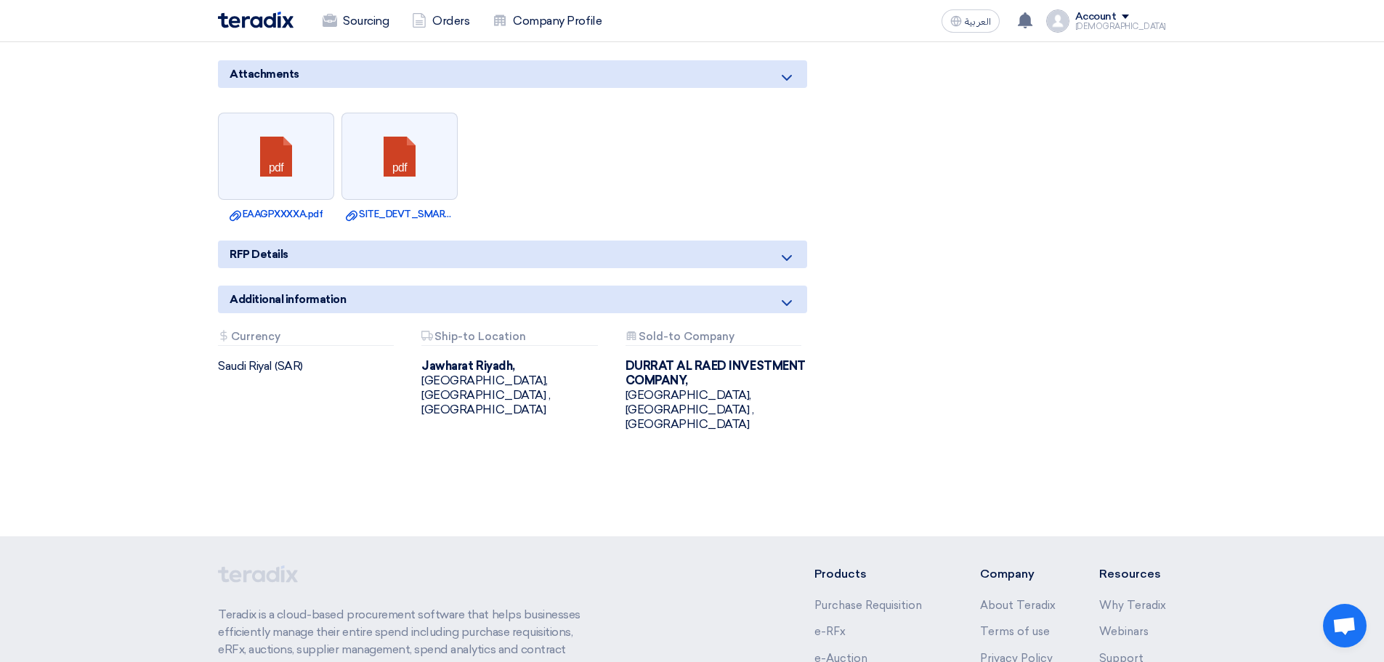
scroll to position [1090, 0]
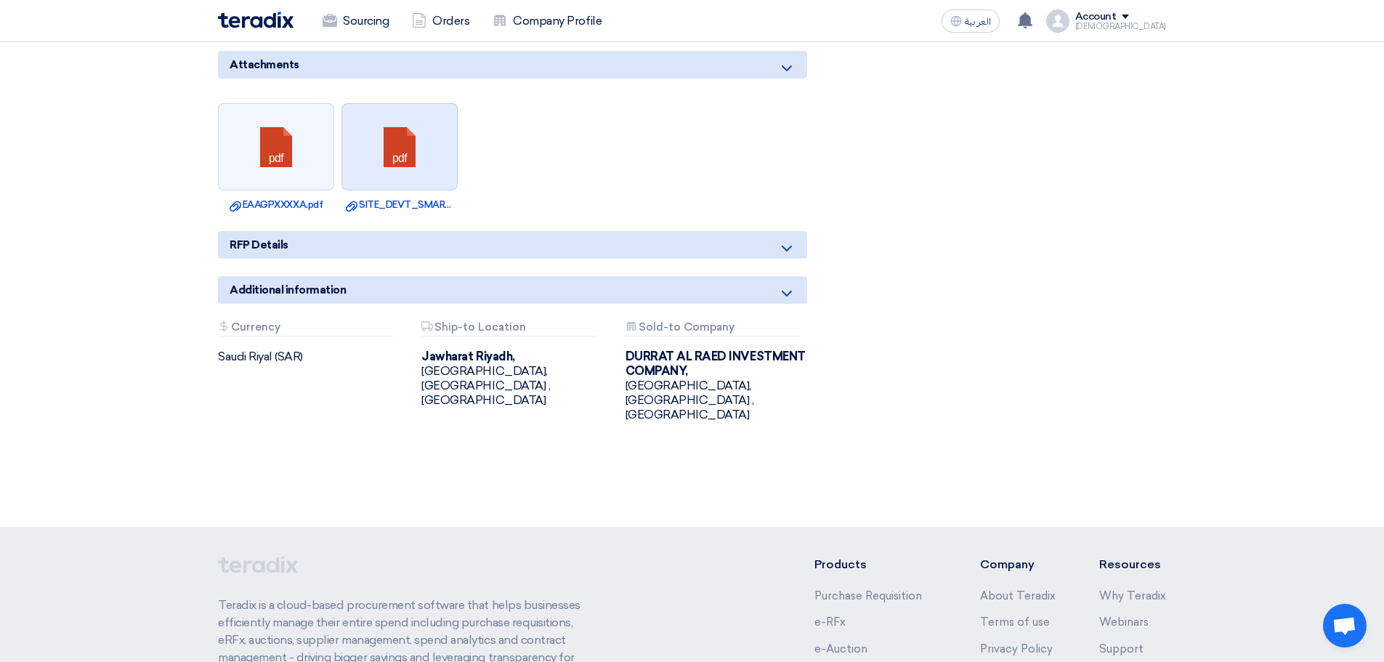
click at [402, 131] on link at bounding box center [400, 147] width 116 height 87
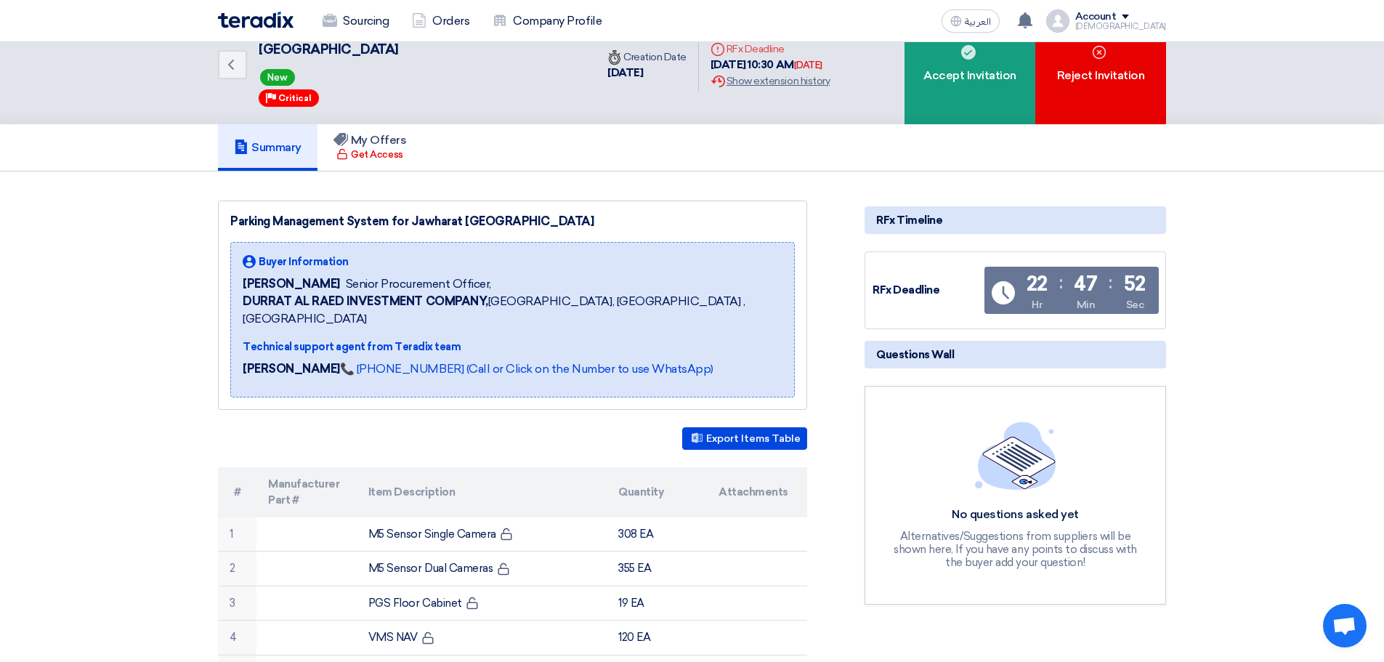
scroll to position [0, 0]
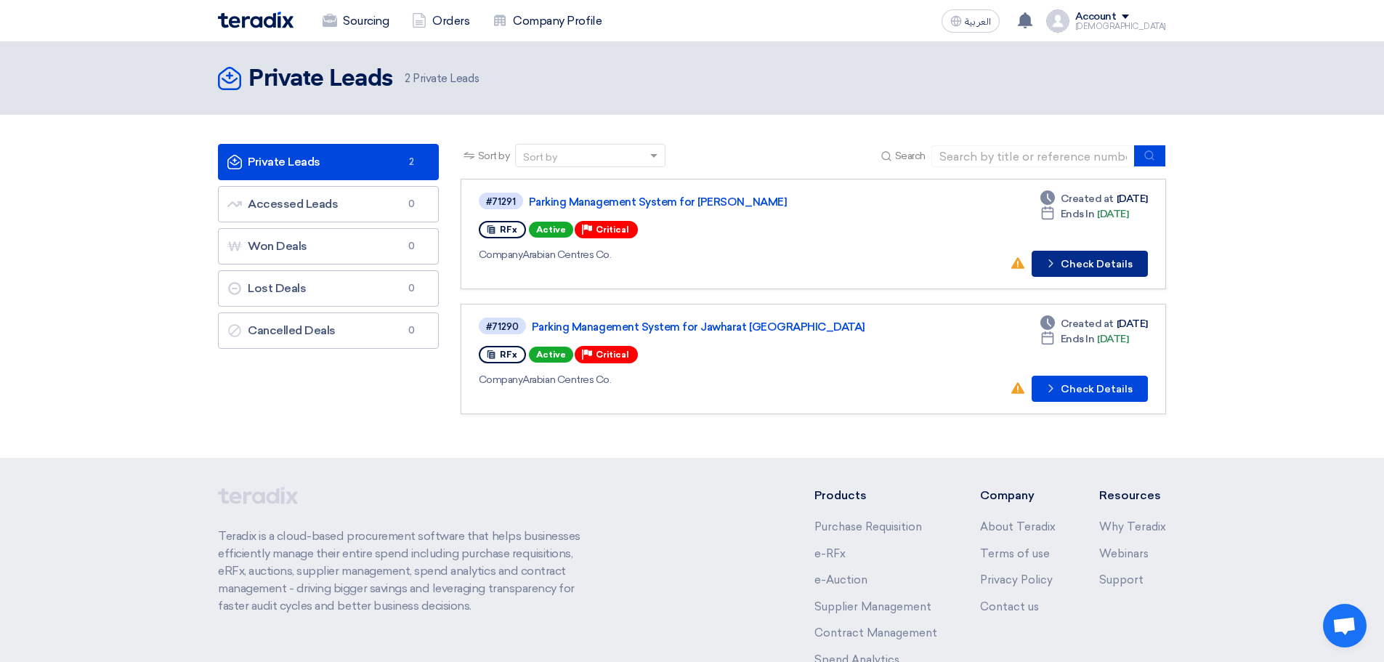
click at [1108, 269] on button "Check details Check Details" at bounding box center [1089, 264] width 116 height 26
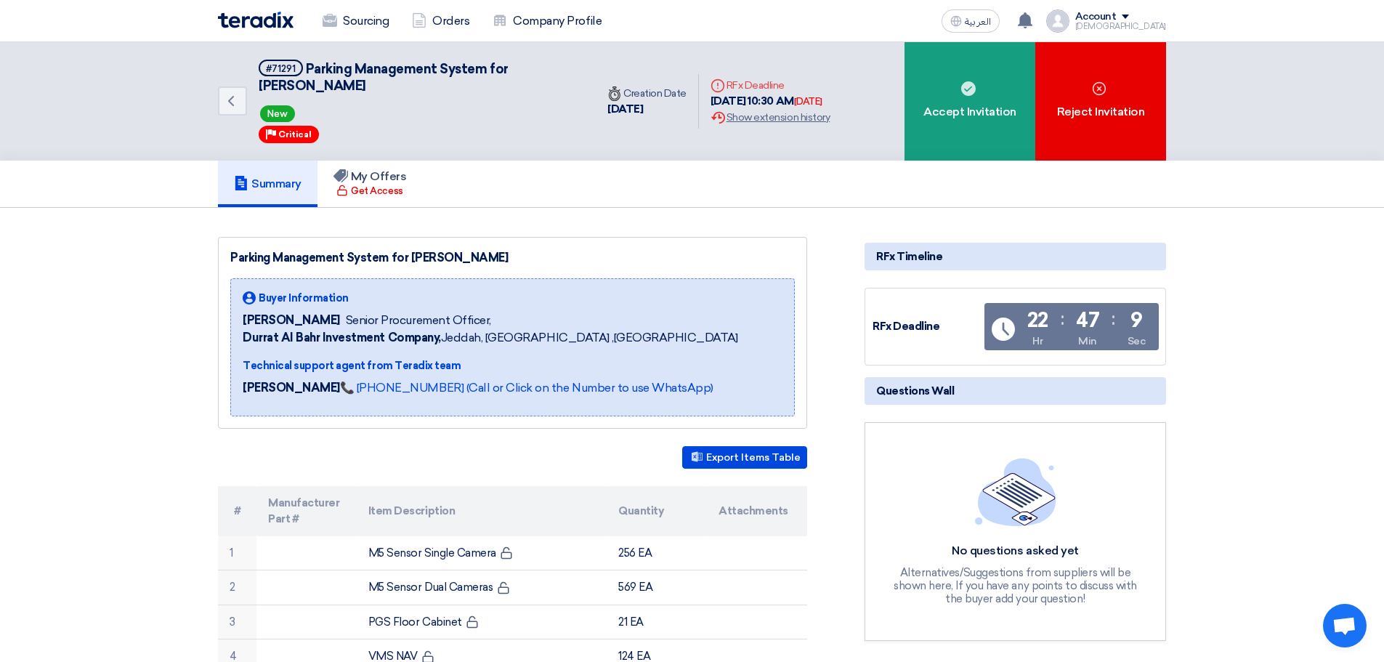
drag, startPoint x: 851, startPoint y: 101, endPoint x: 826, endPoint y: 106, distance: 25.9
click at [826, 106] on div "Deadline RFx Deadline [DATE] 10:30 AM [DATE] Extension History Show extension h…" at bounding box center [770, 101] width 142 height 70
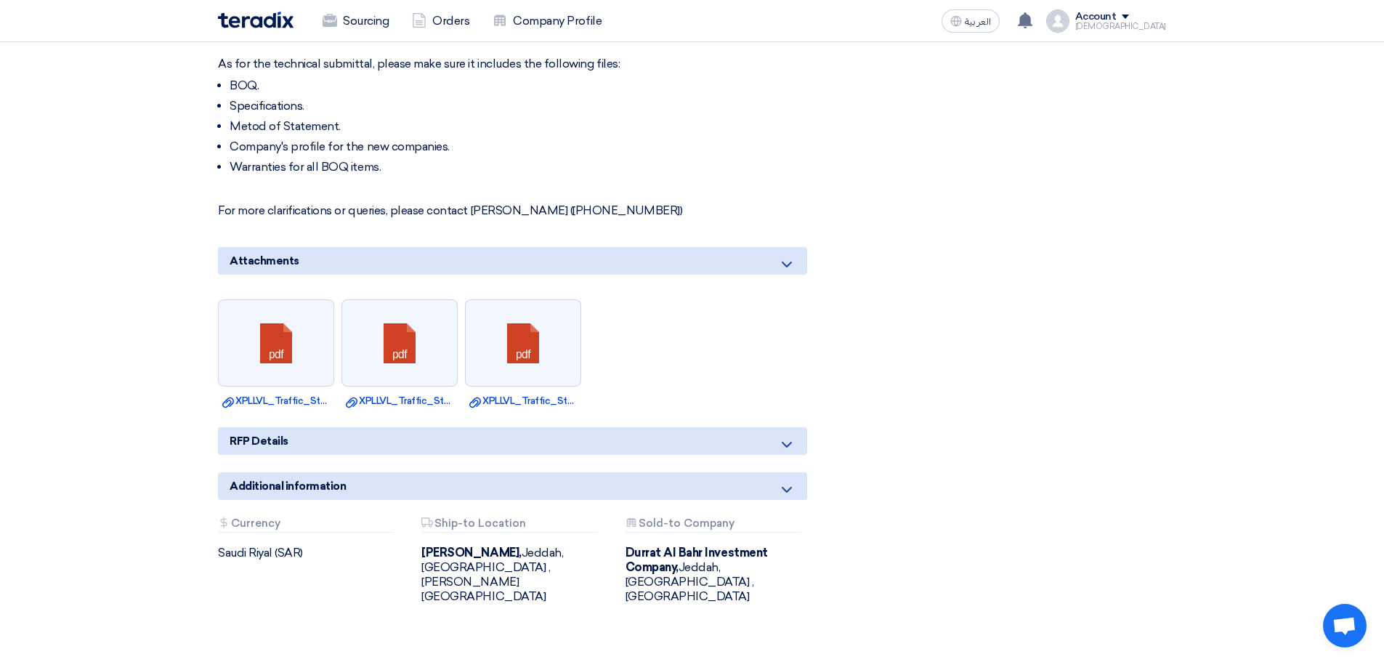
scroll to position [944, 0]
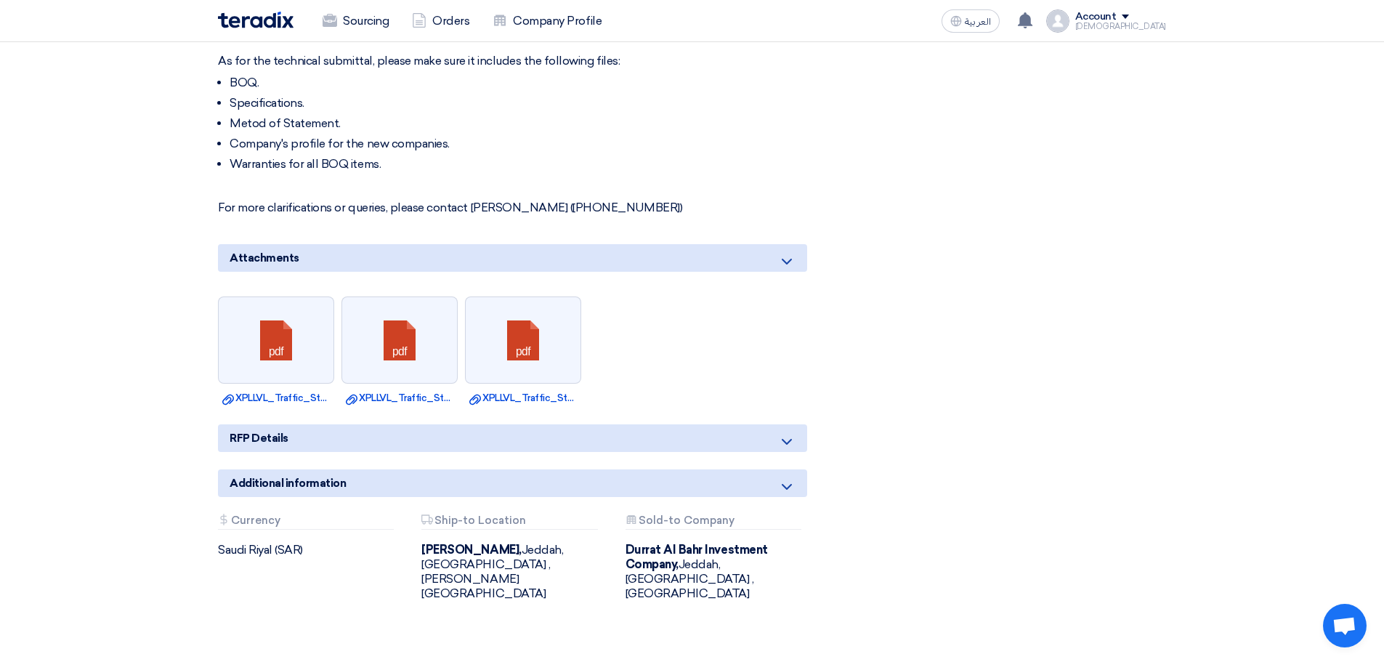
click at [791, 444] on icon at bounding box center [786, 441] width 17 height 17
click at [785, 437] on icon at bounding box center [786, 441] width 17 height 17
click at [785, 439] on icon at bounding box center [786, 441] width 17 height 17
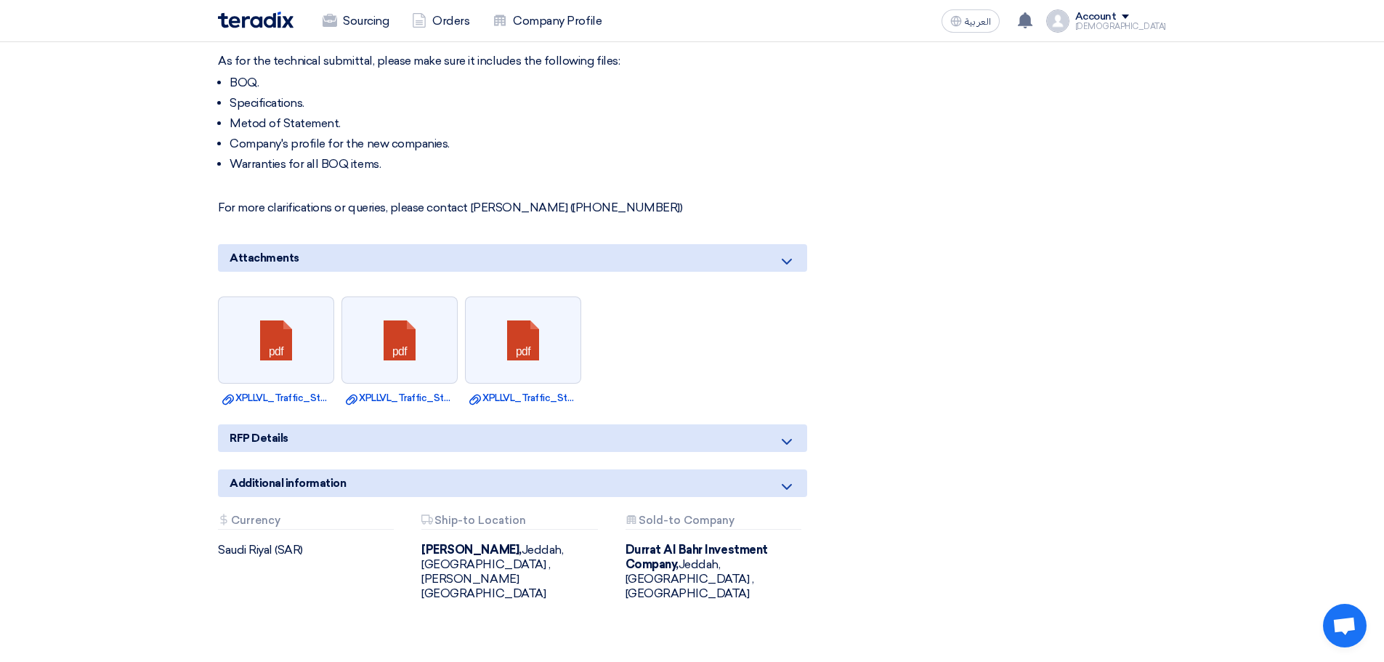
click at [787, 485] on icon at bounding box center [786, 486] width 17 height 17
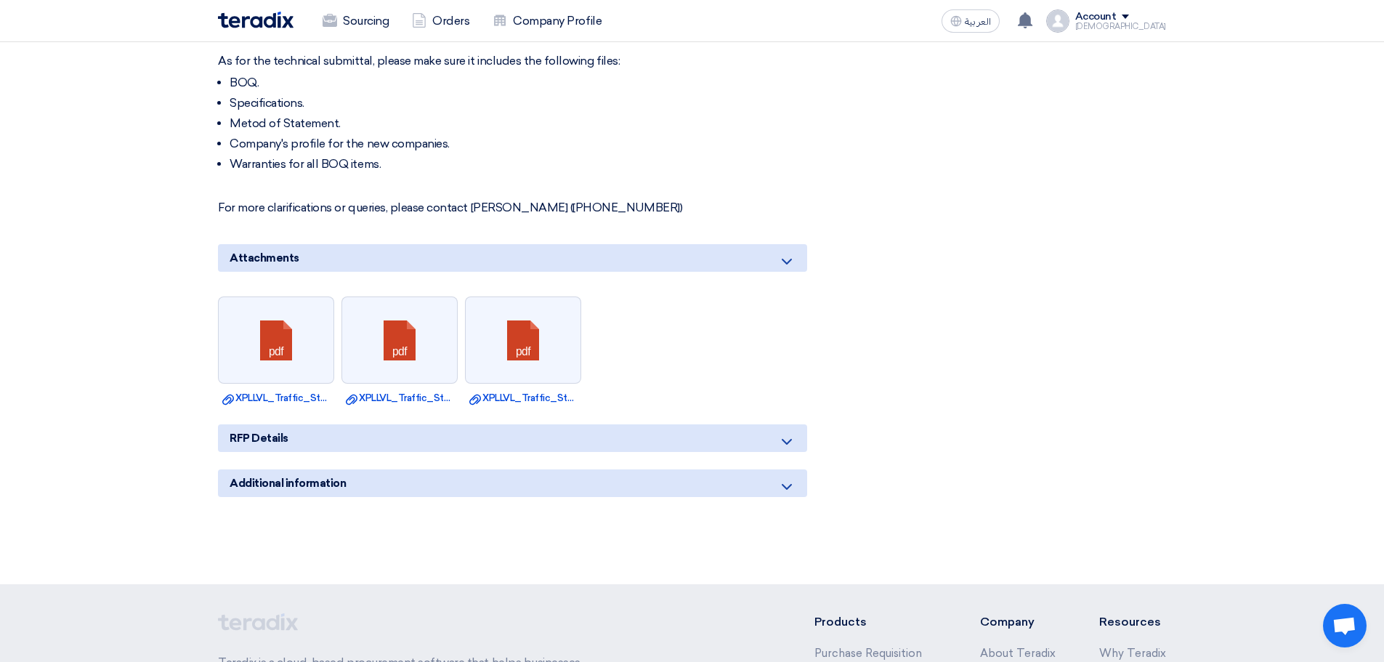
click at [790, 479] on icon at bounding box center [786, 486] width 17 height 17
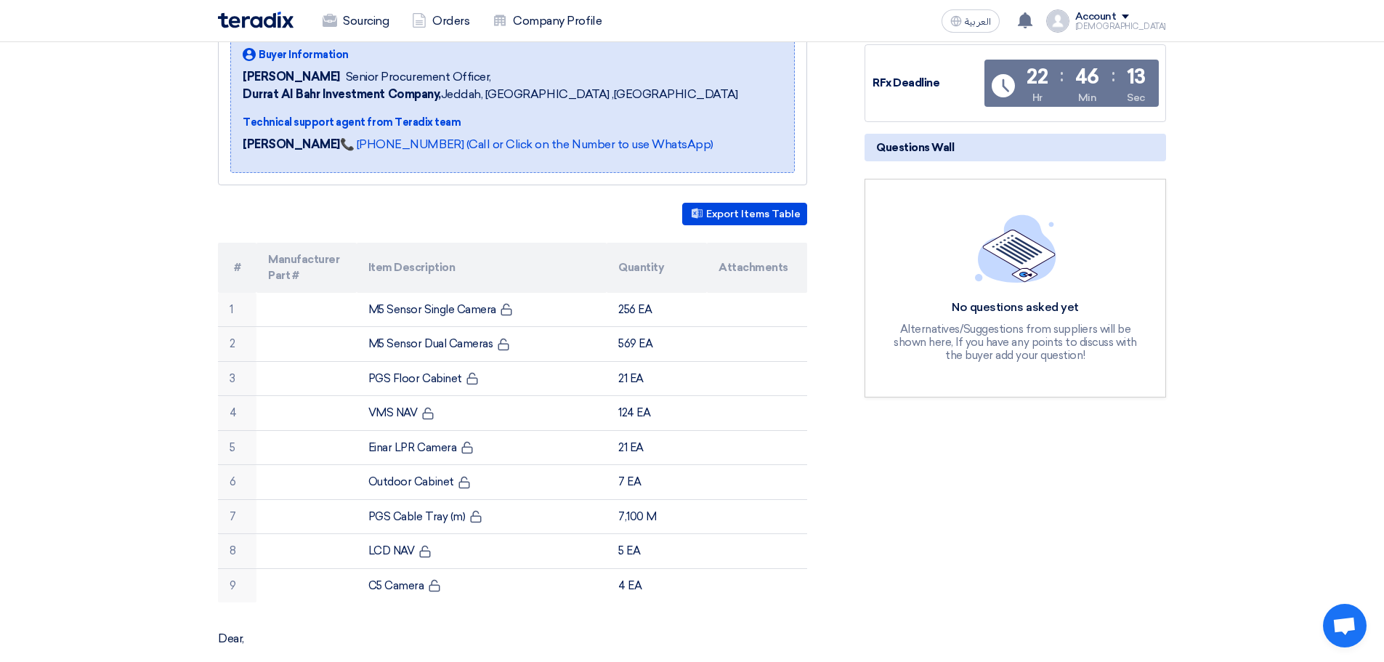
scroll to position [218, 0]
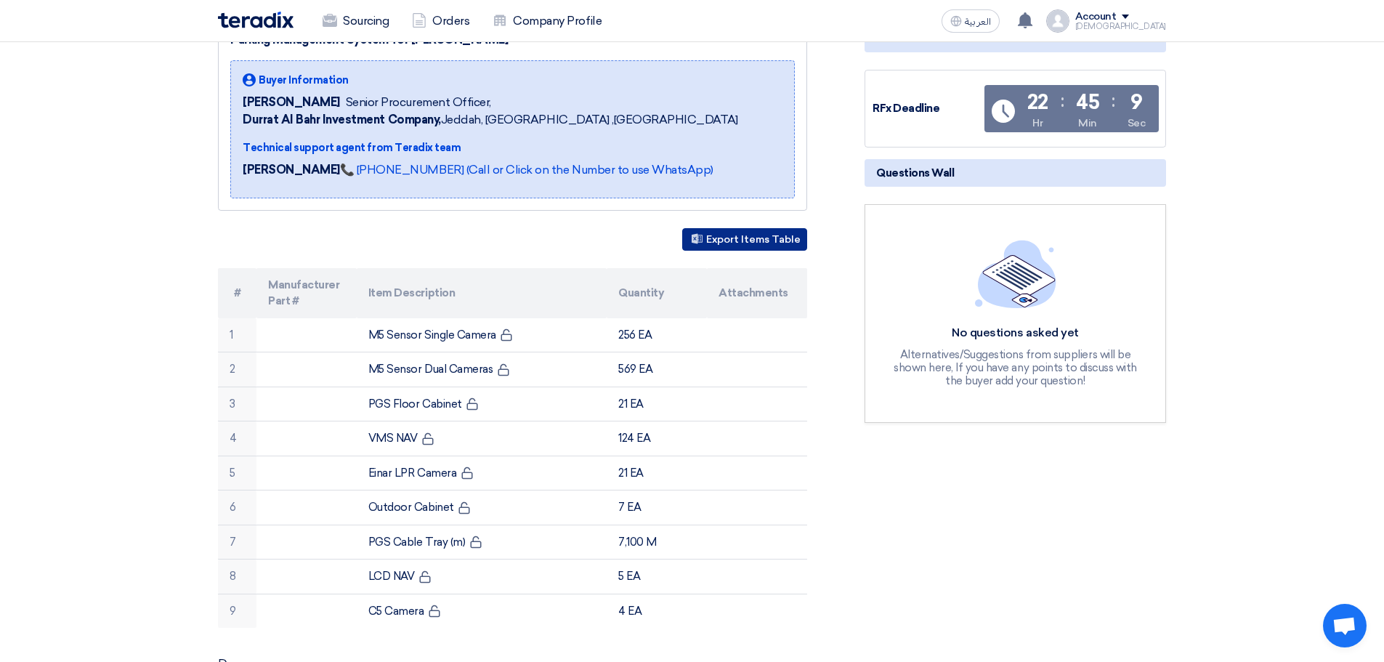
click at [772, 242] on button "Export Items Table" at bounding box center [744, 239] width 125 height 23
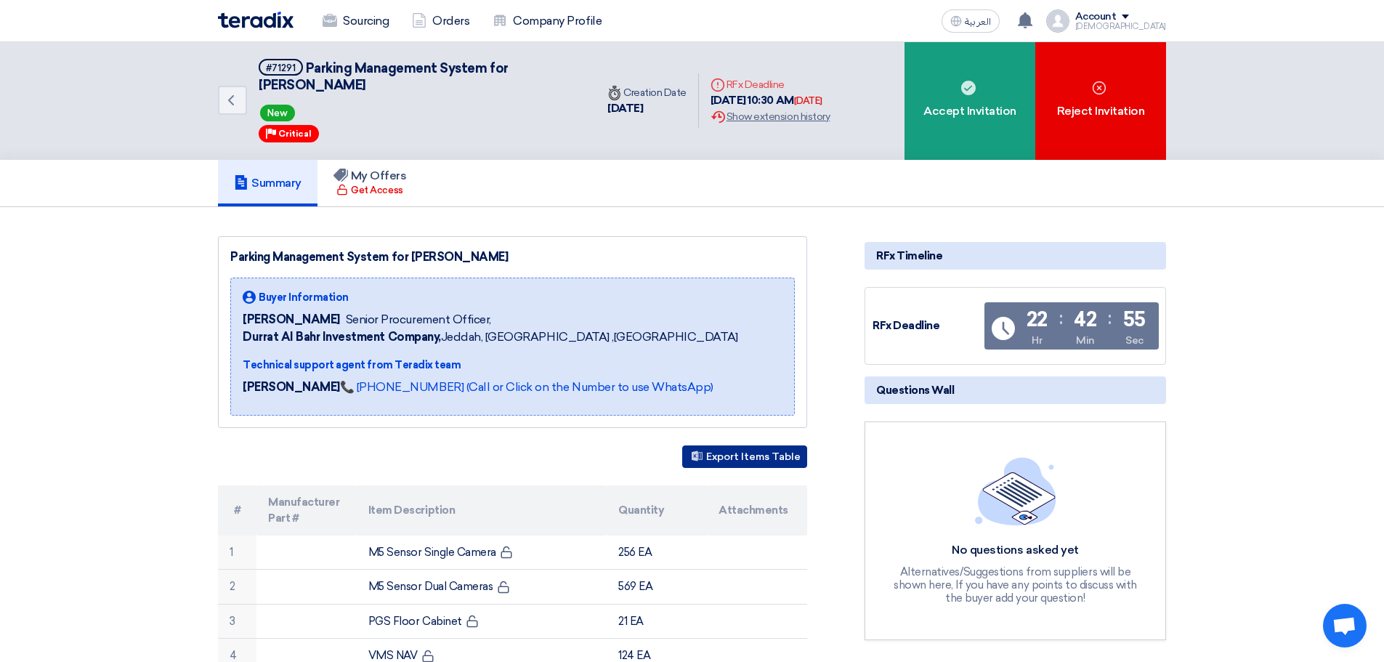
scroll to position [0, 0]
click at [232, 92] on link "Back" at bounding box center [232, 100] width 29 height 29
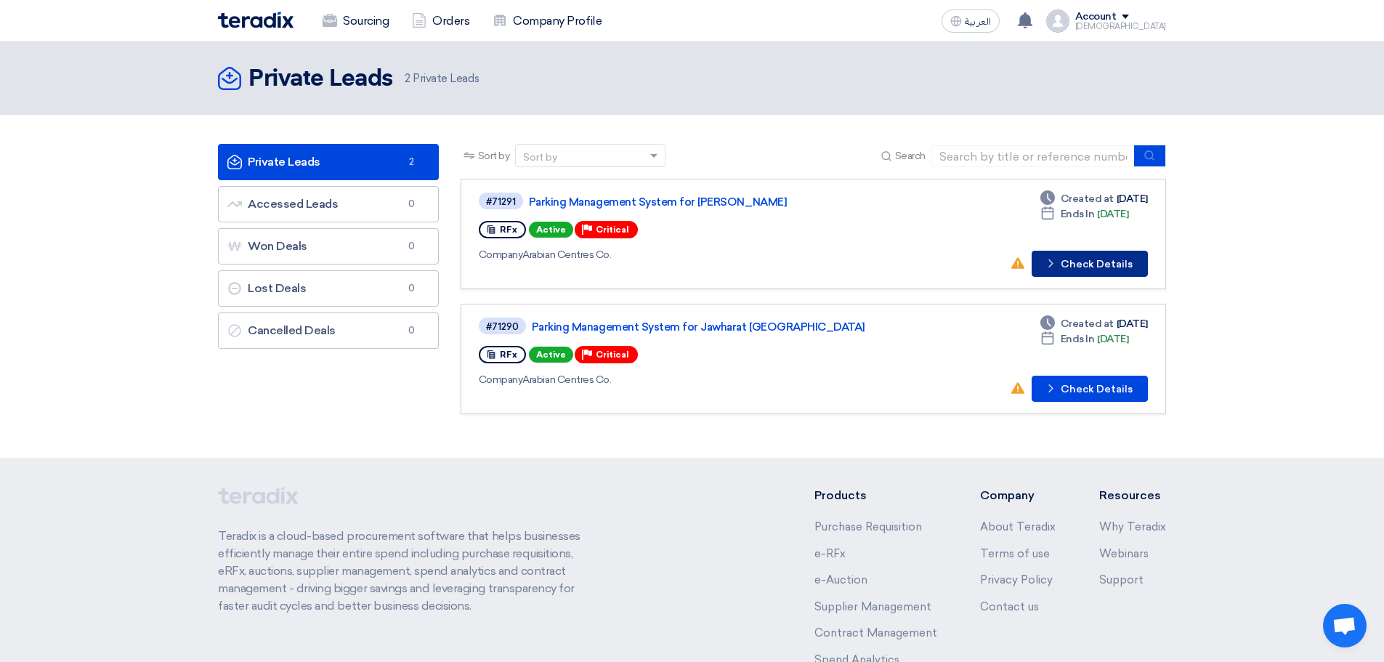
click at [1081, 267] on button "Check details Check Details" at bounding box center [1089, 264] width 116 height 26
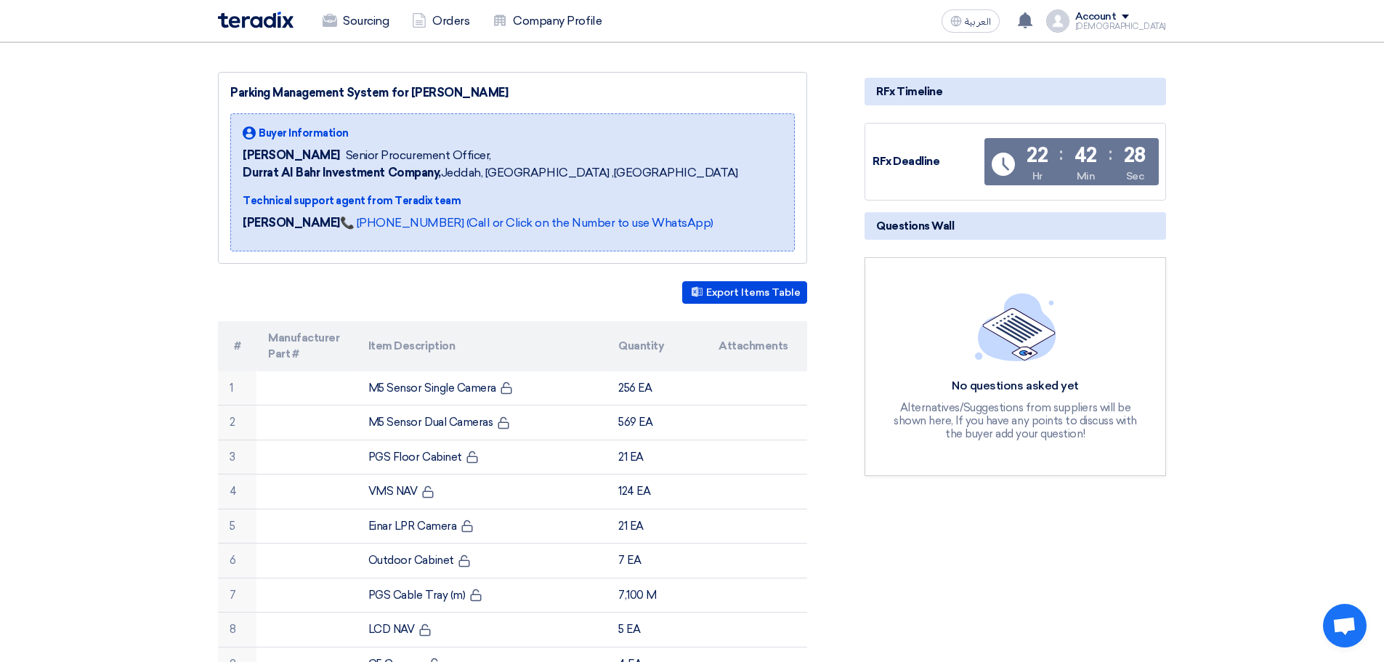
scroll to position [145, 0]
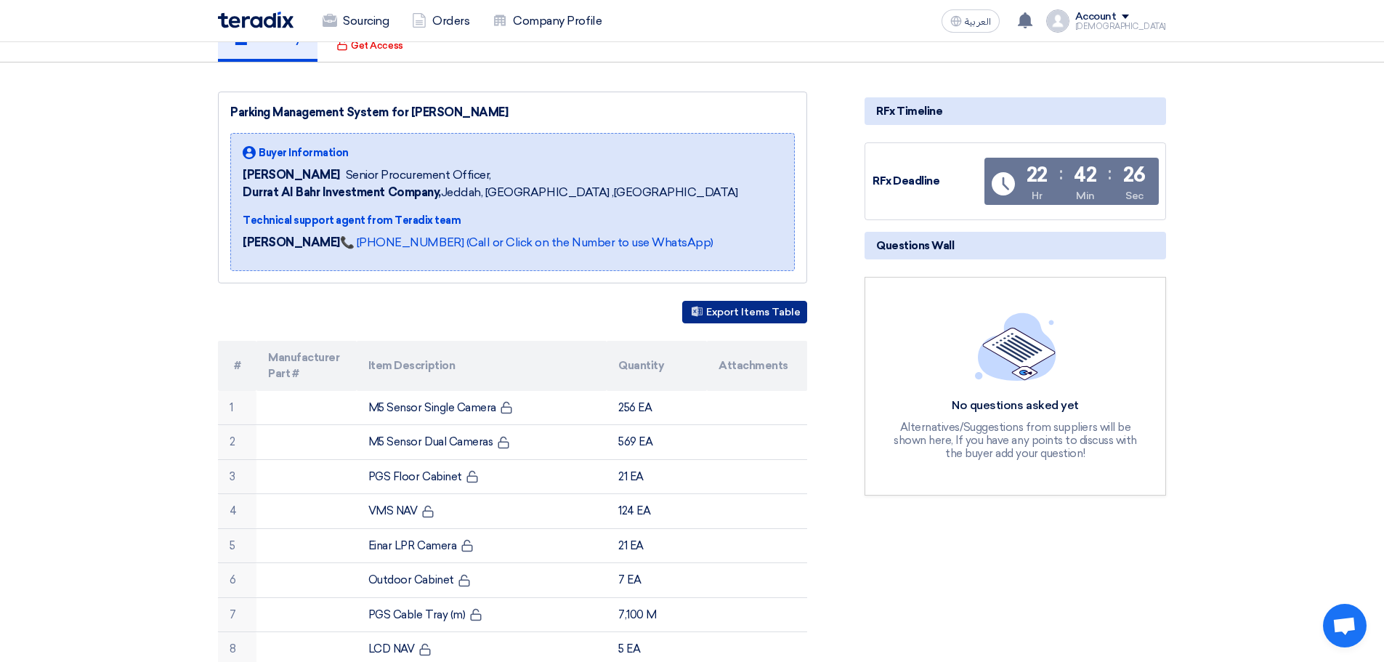
click at [758, 312] on button "Export Items Table" at bounding box center [744, 312] width 125 height 23
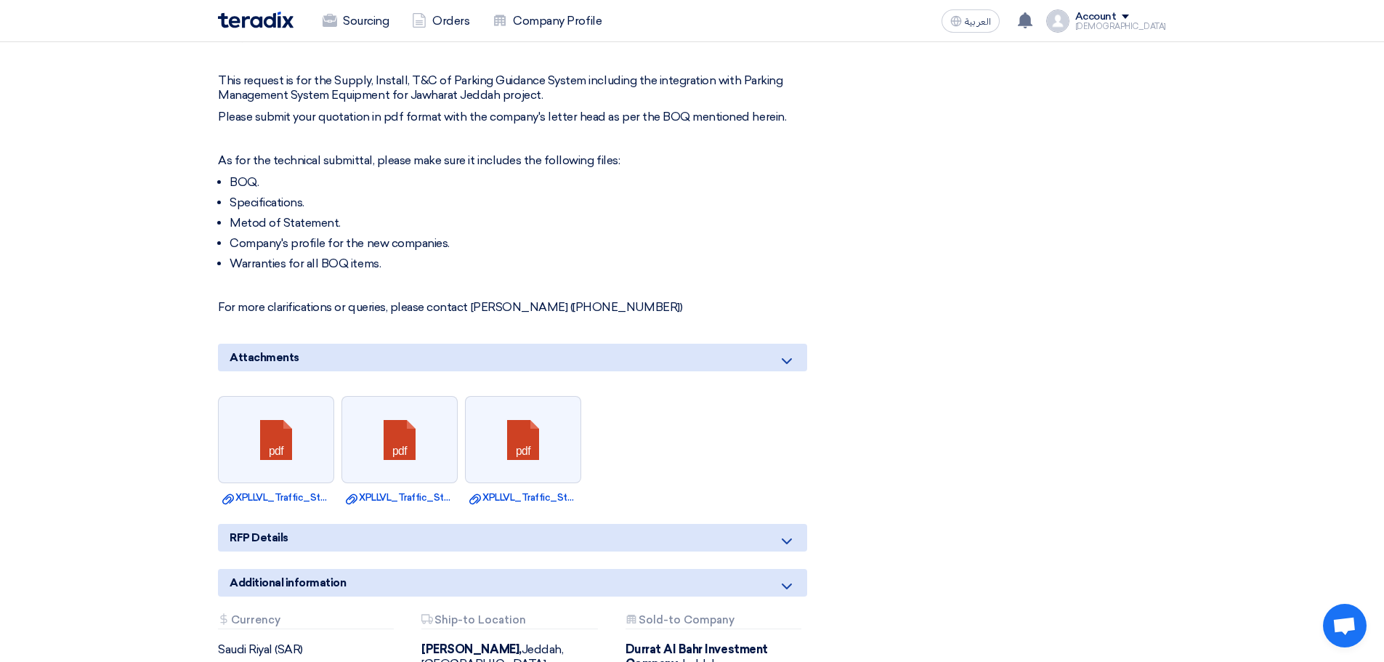
scroll to position [872, 0]
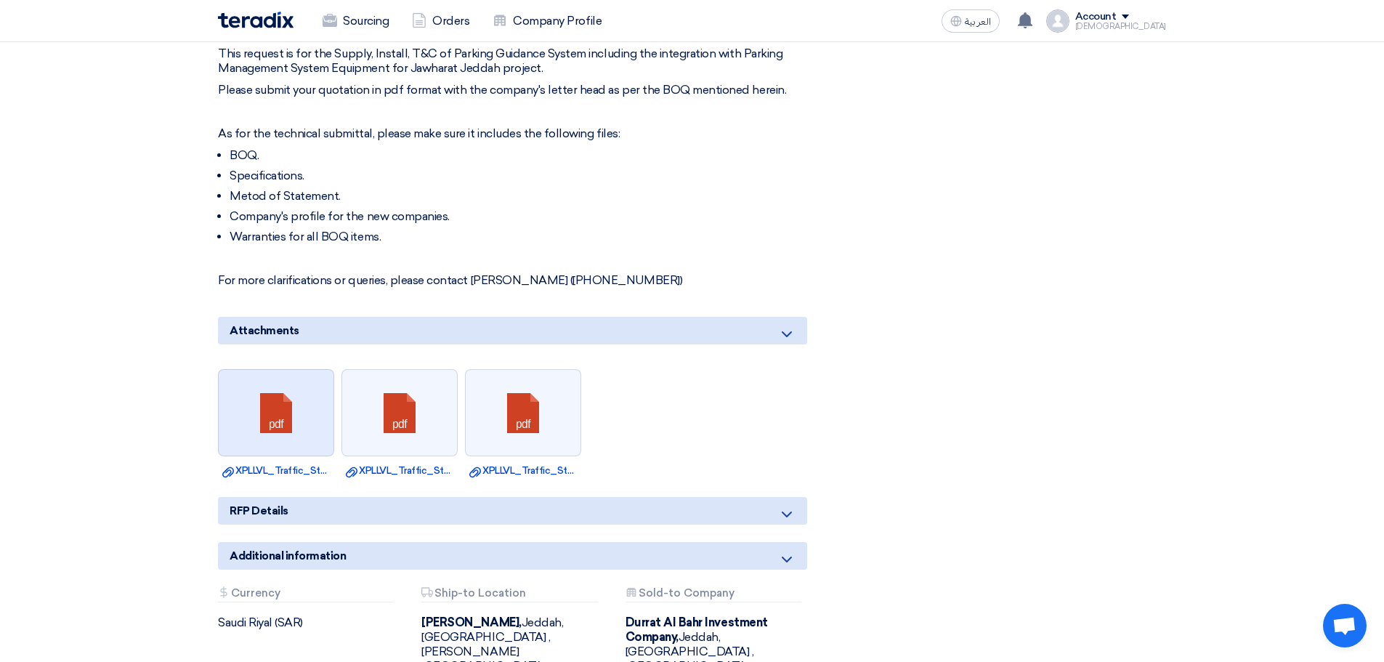
click at [298, 433] on link at bounding box center [277, 413] width 116 height 87
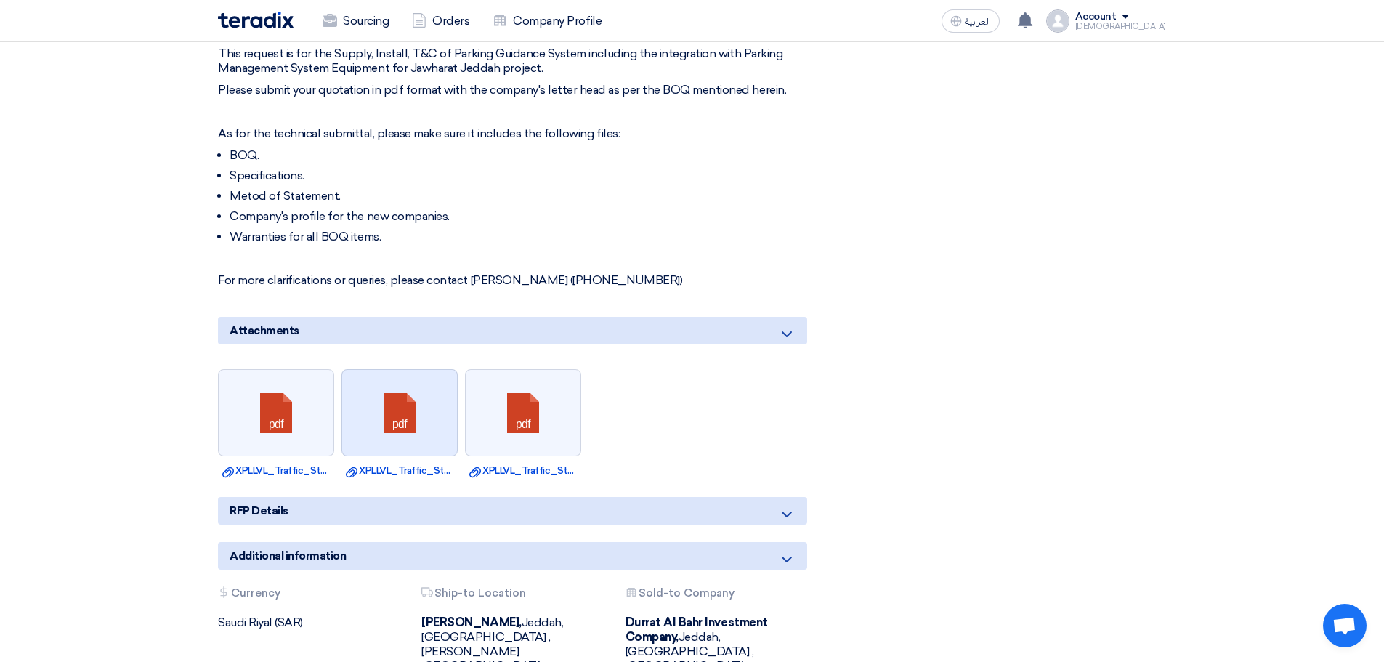
click at [415, 438] on link at bounding box center [400, 413] width 116 height 87
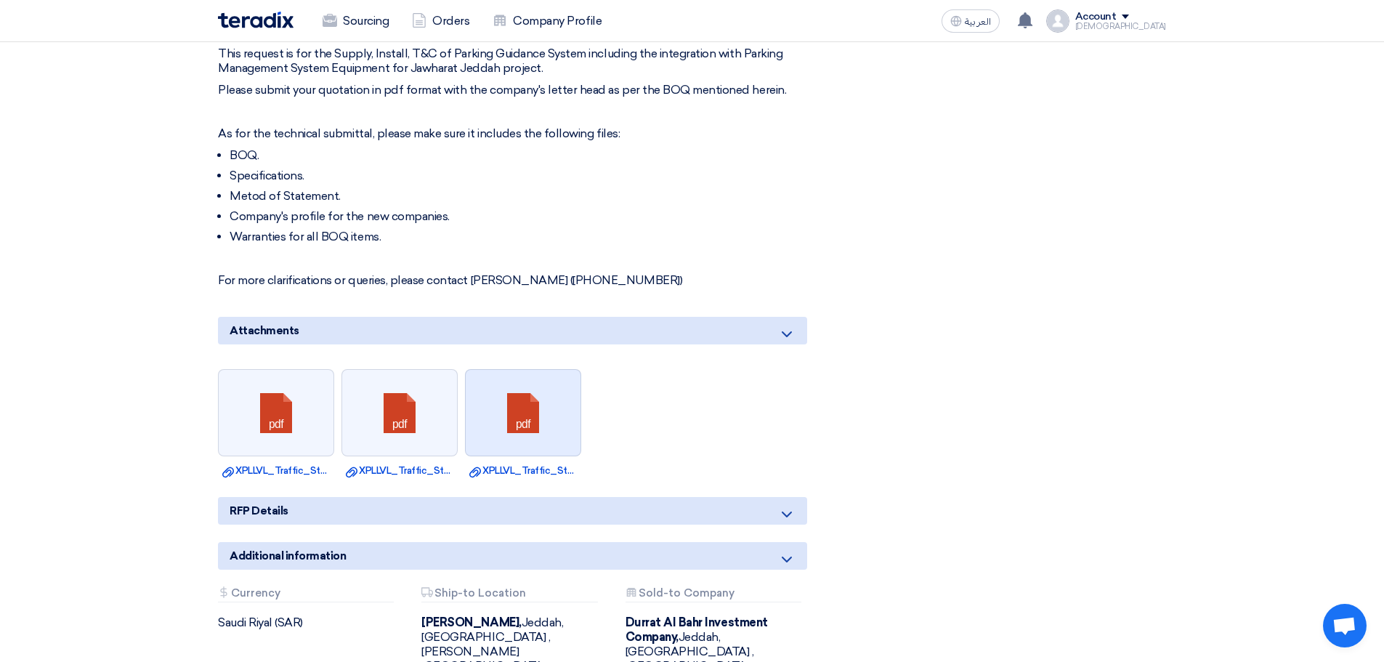
click at [534, 433] on link at bounding box center [524, 413] width 116 height 87
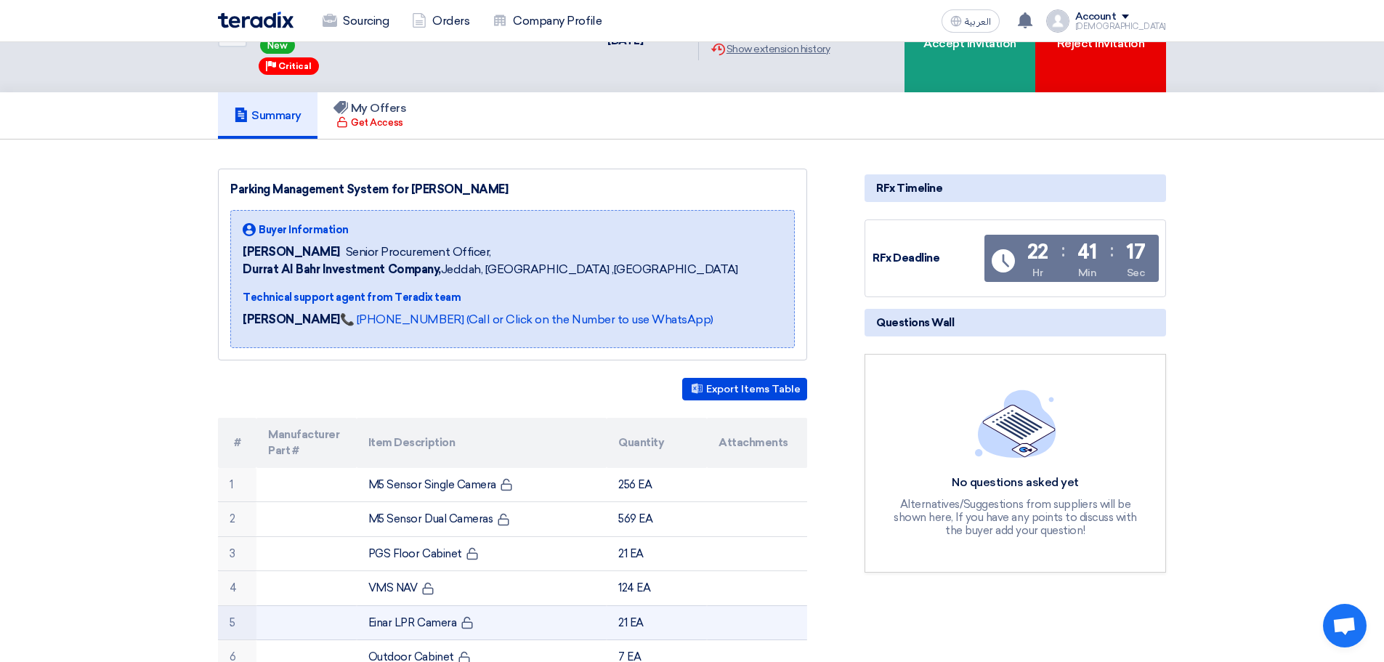
scroll to position [0, 0]
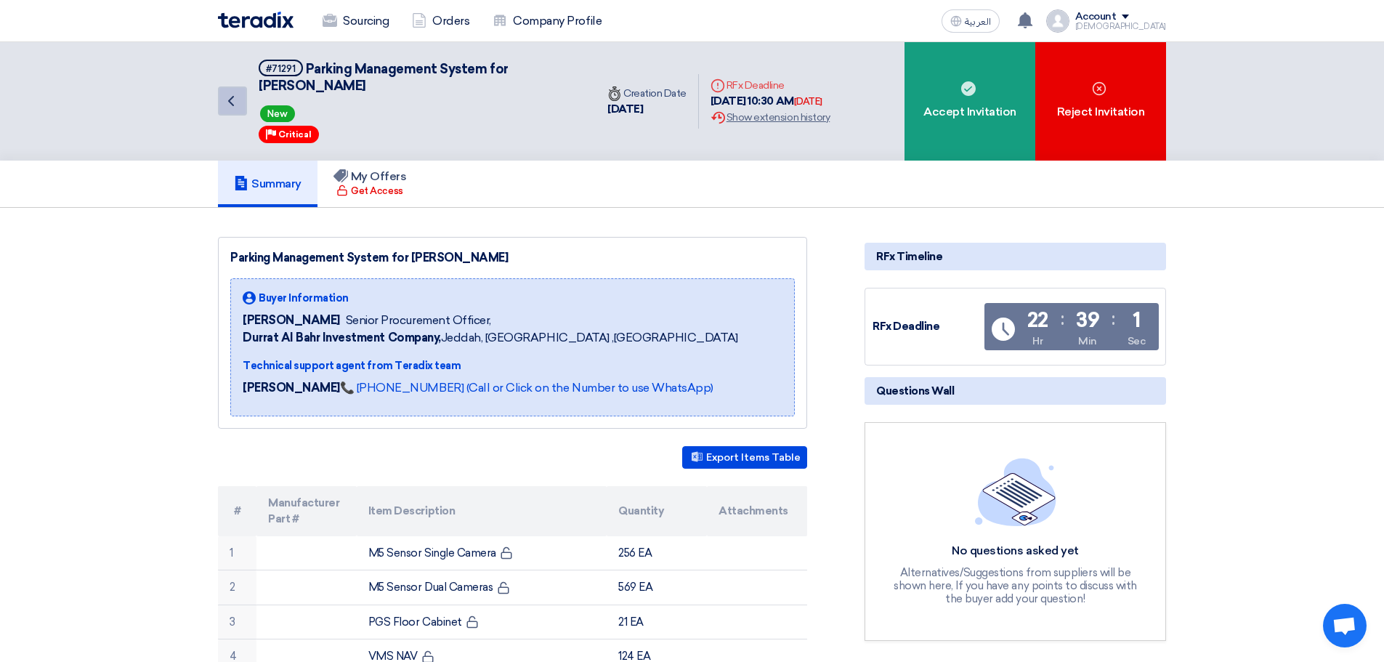
click at [232, 106] on icon "Back" at bounding box center [230, 100] width 17 height 17
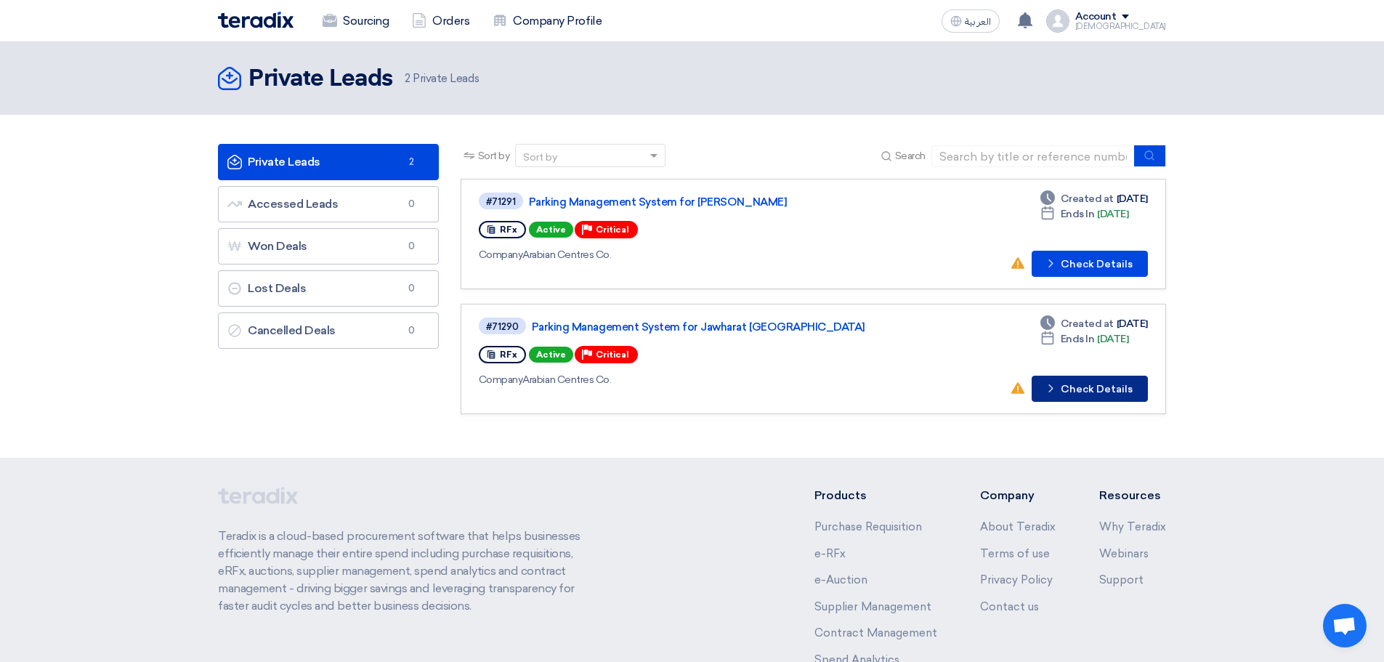
click at [1079, 394] on button "Check details Check Details" at bounding box center [1089, 389] width 116 height 26
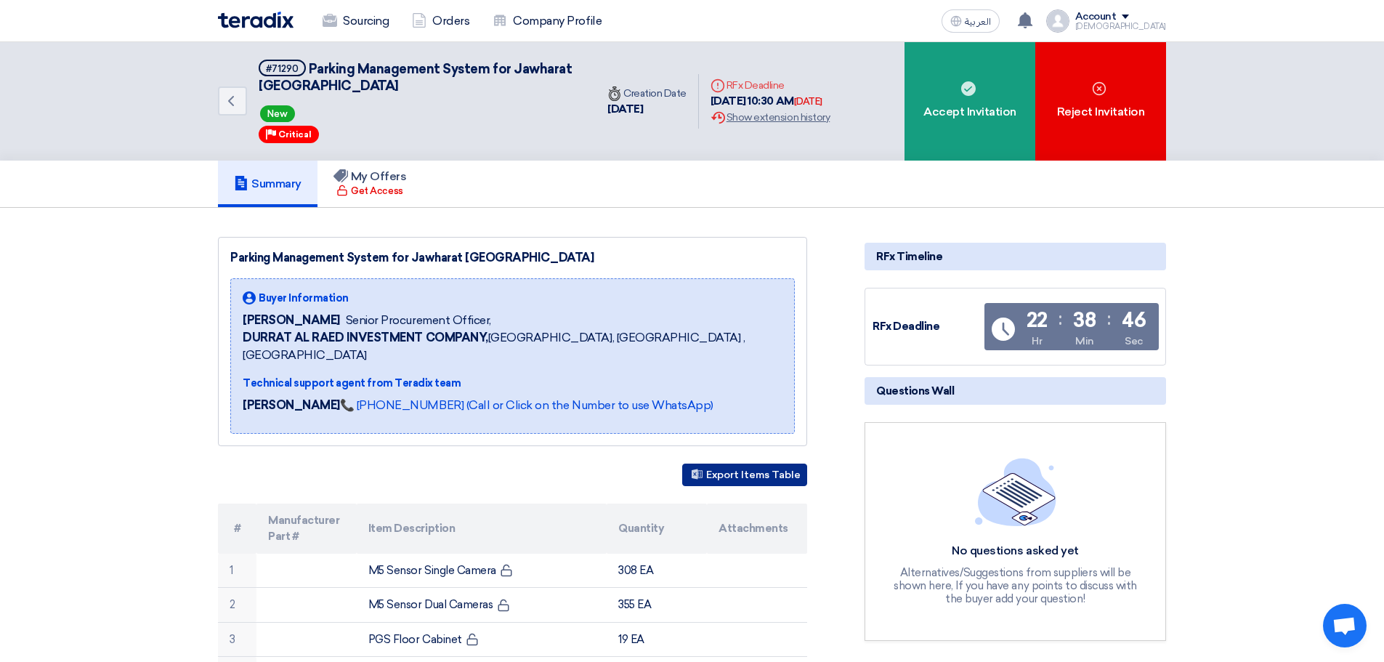
click at [769, 463] on button "Export Items Table" at bounding box center [744, 474] width 125 height 23
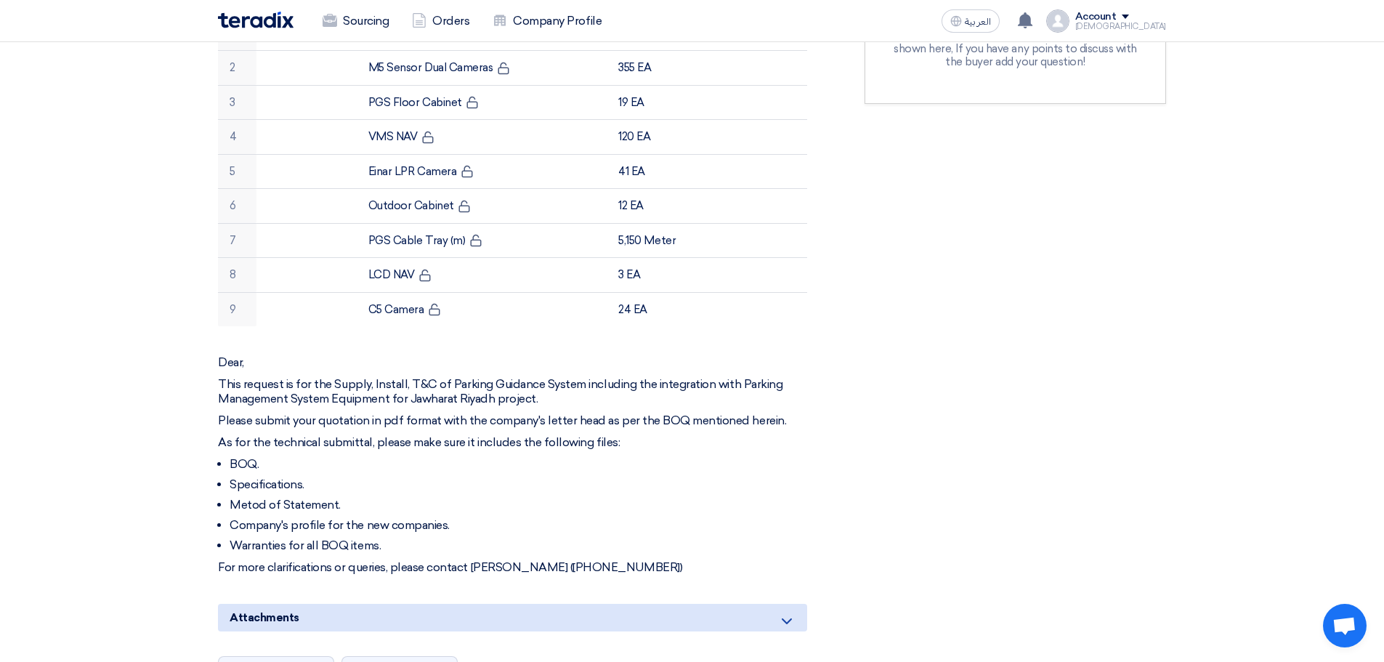
scroll to position [726, 0]
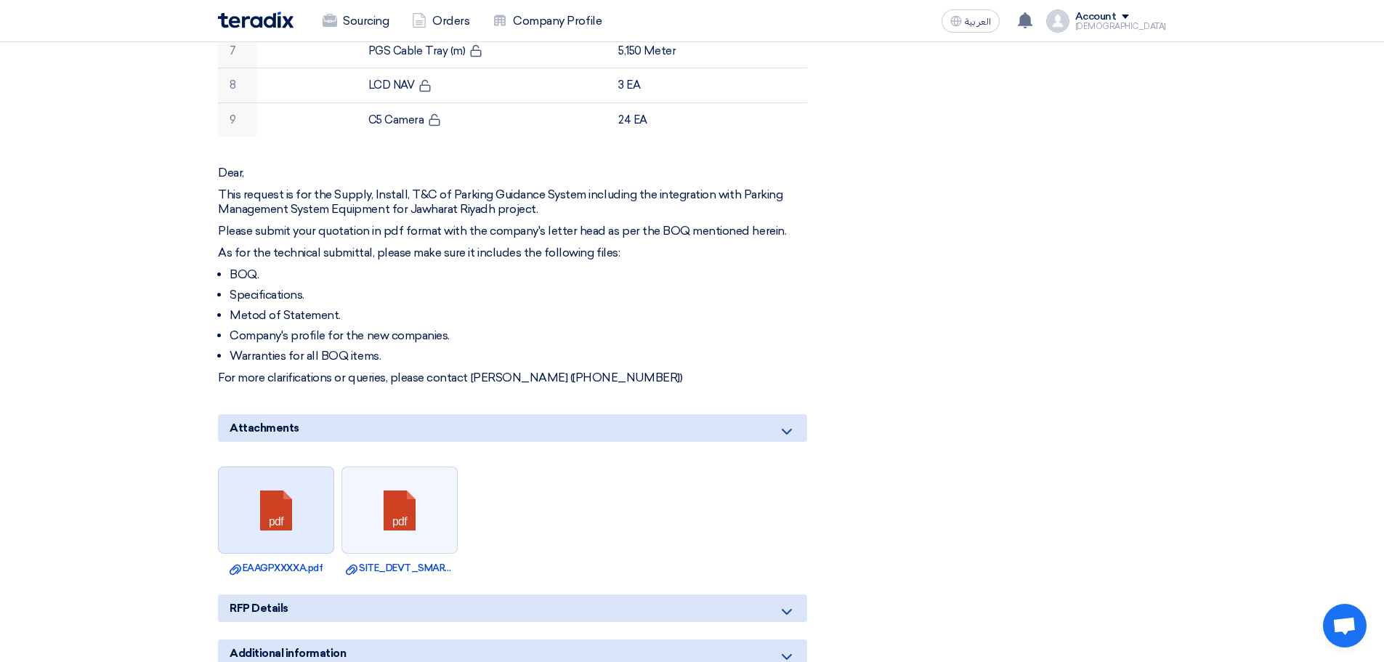
click at [286, 503] on link at bounding box center [277, 510] width 116 height 87
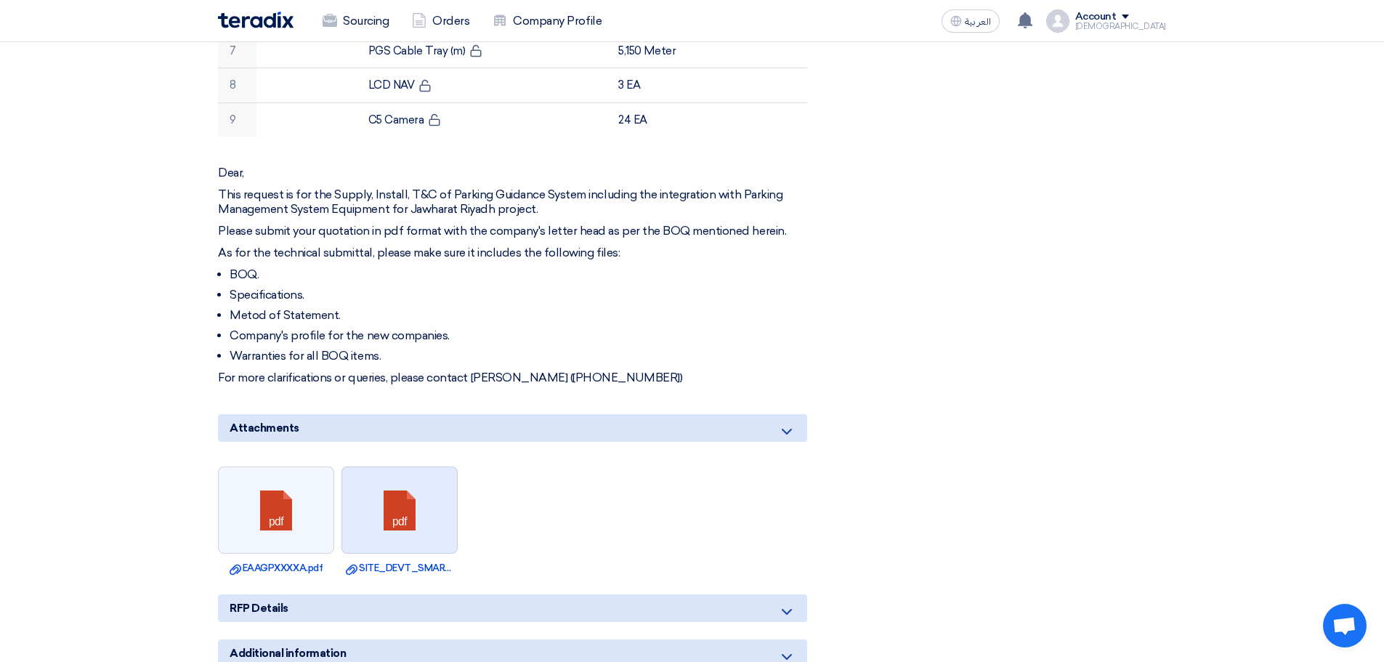
click at [405, 515] on link at bounding box center [400, 510] width 116 height 87
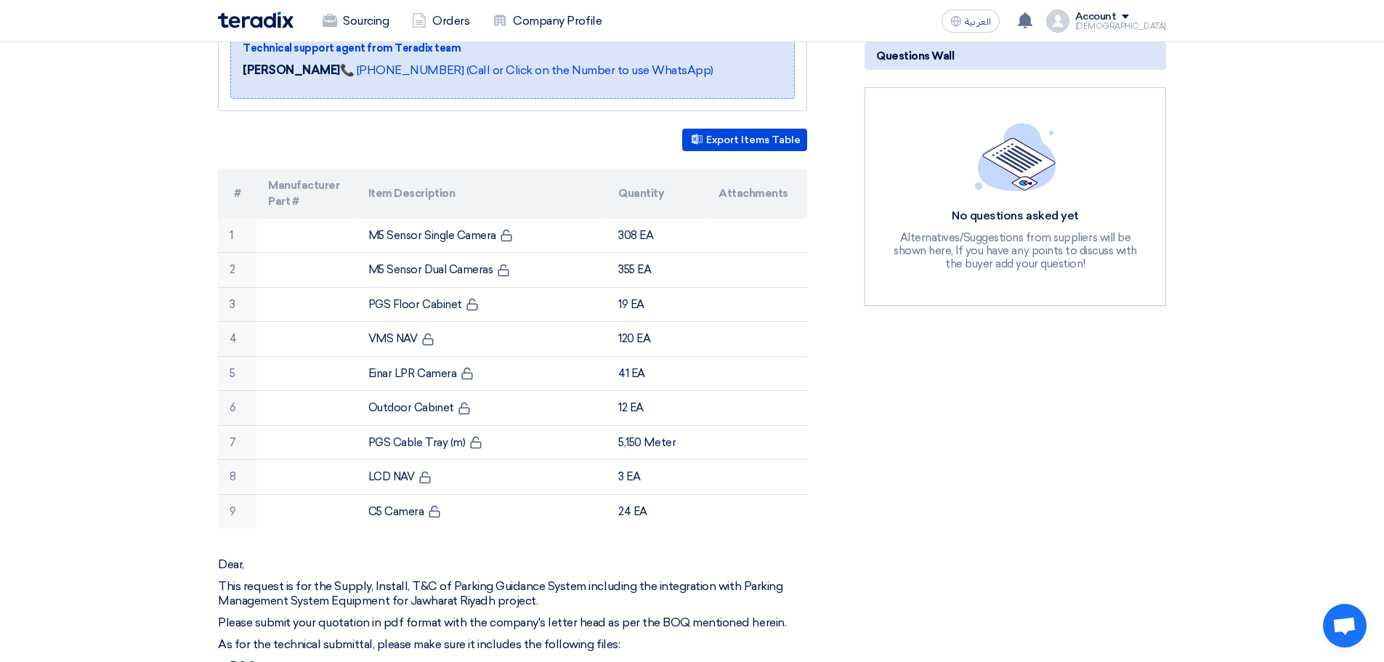
scroll to position [363, 0]
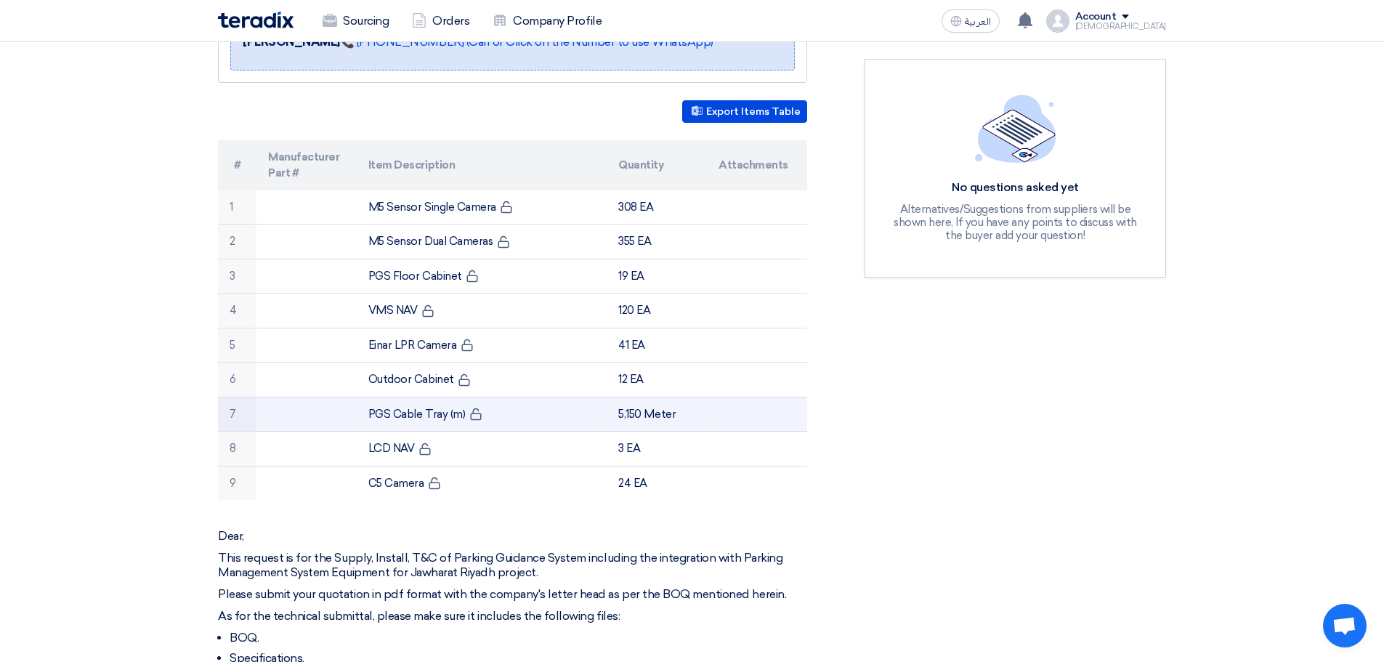
click at [409, 397] on td "PGS Cable Tray (m)" at bounding box center [482, 414] width 251 height 35
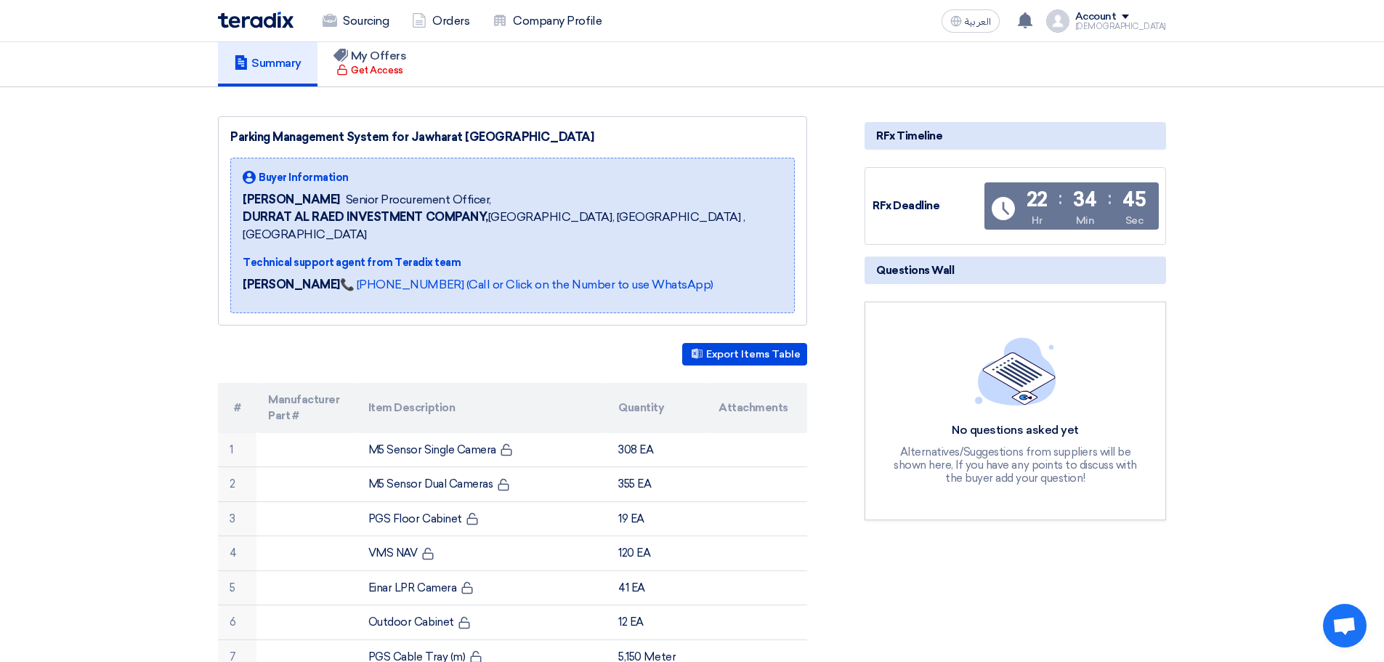
scroll to position [0, 0]
